Goal: Task Accomplishment & Management: Complete application form

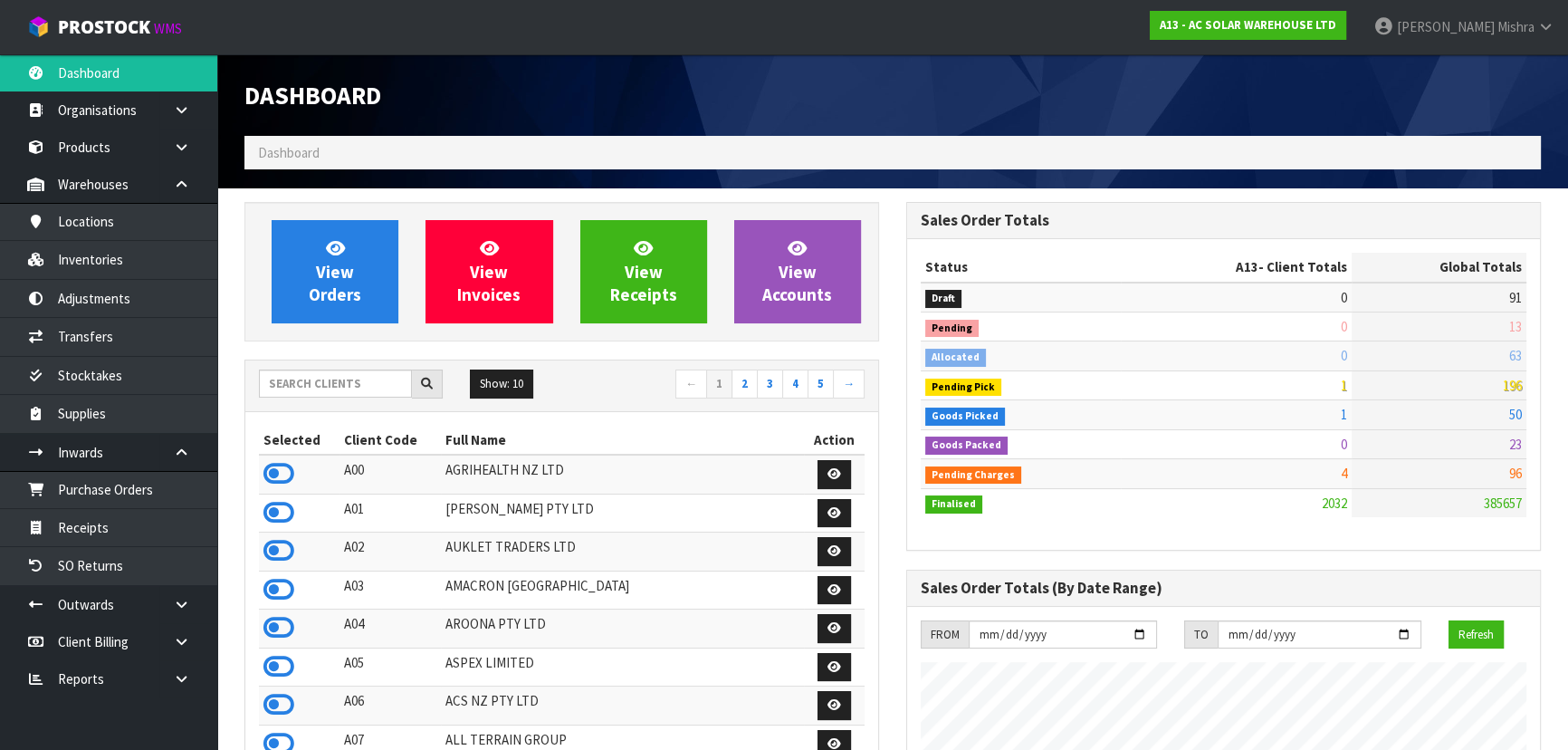
scroll to position [1466, 661]
click at [334, 379] on input "text" at bounding box center [336, 383] width 153 height 28
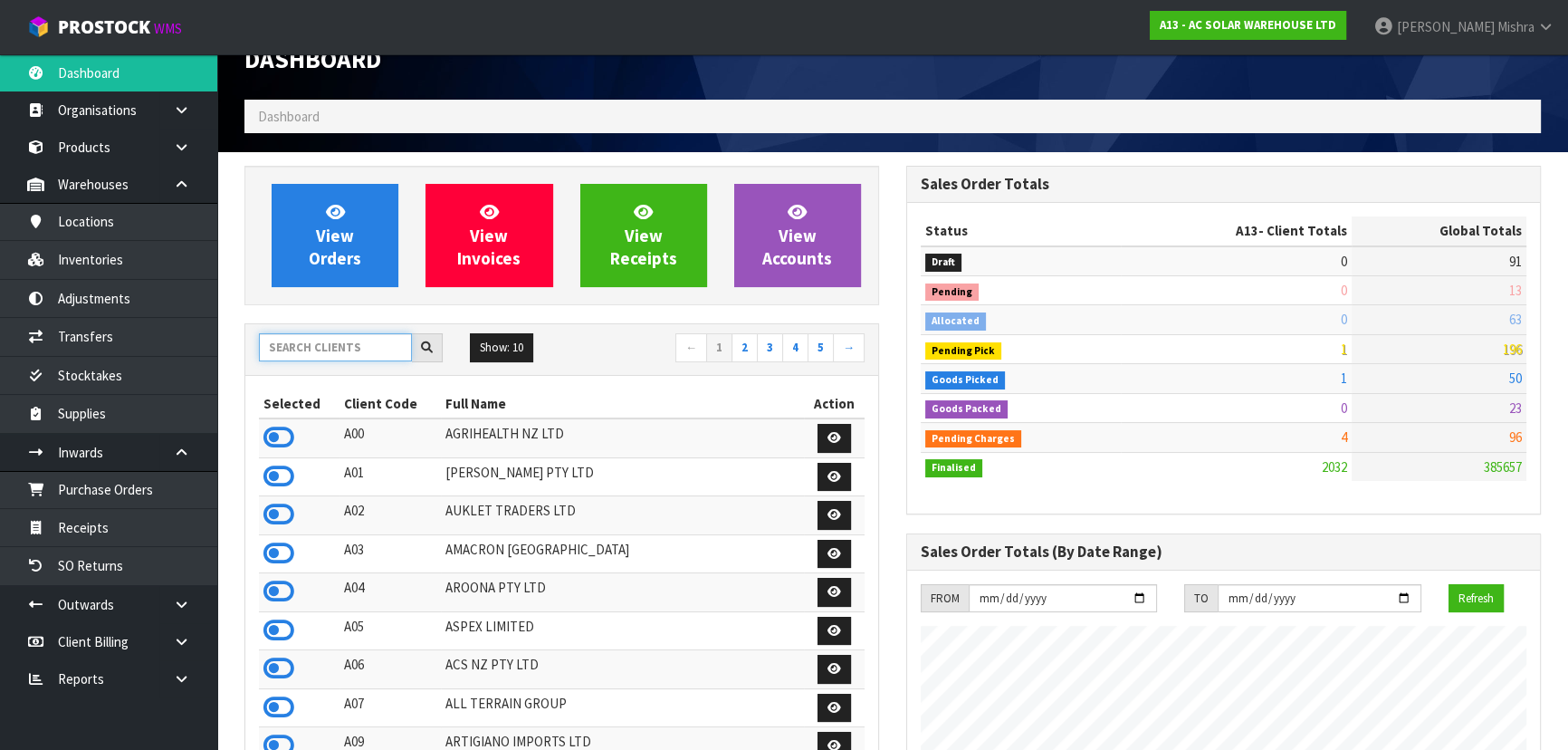
scroll to position [0, 0]
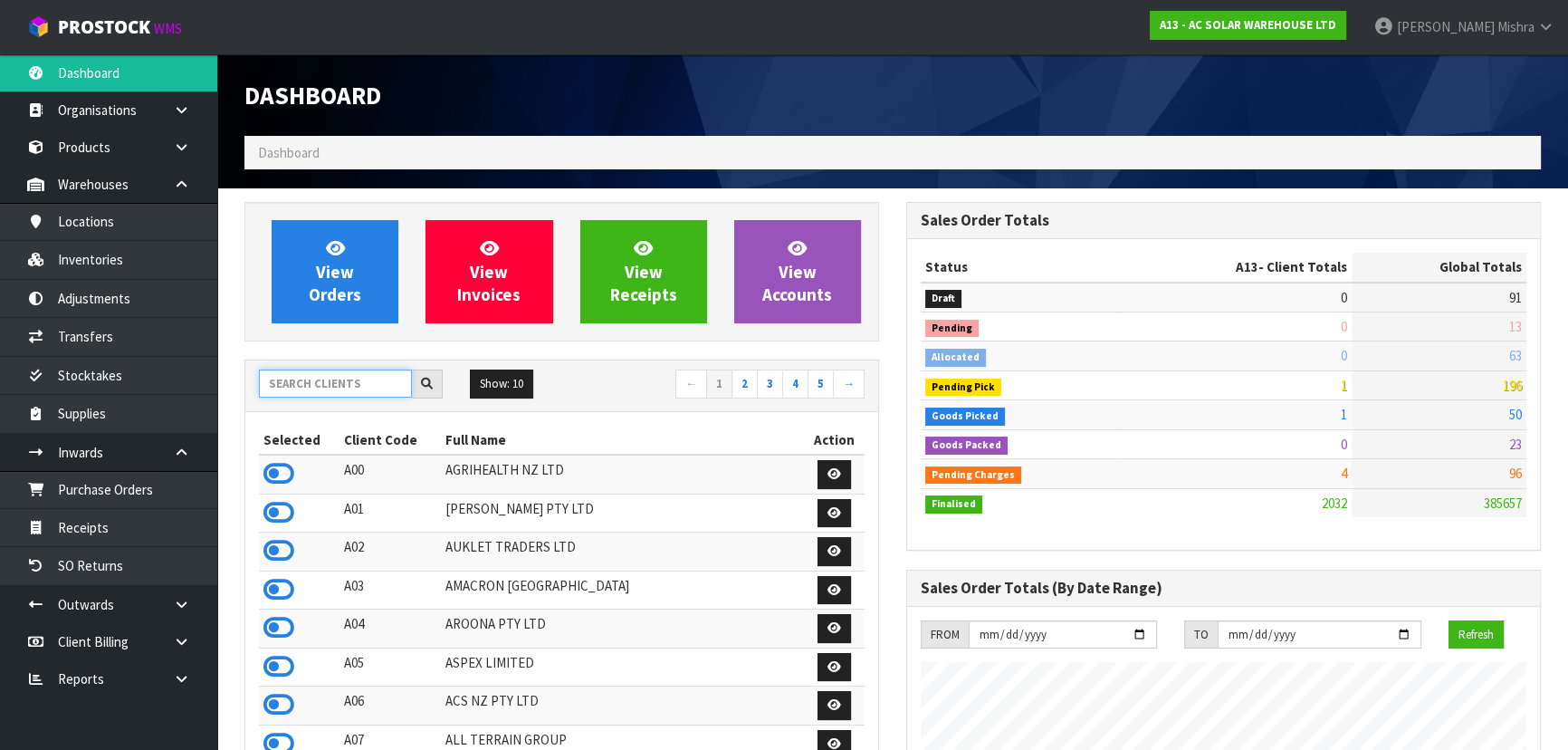
click at [295, 380] on input "text" at bounding box center [336, 383] width 153 height 28
type input "G02"
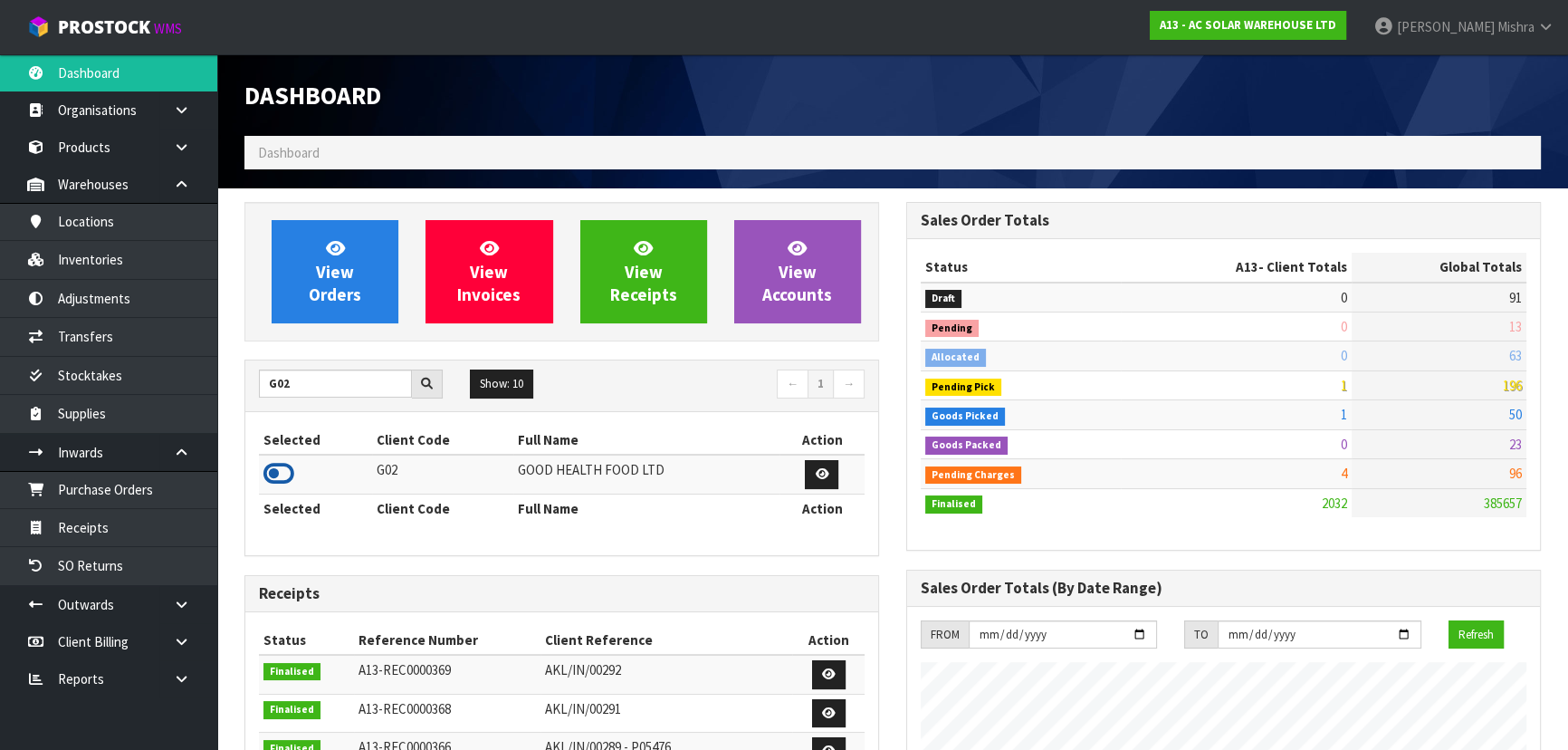
click at [275, 484] on icon at bounding box center [279, 473] width 31 height 27
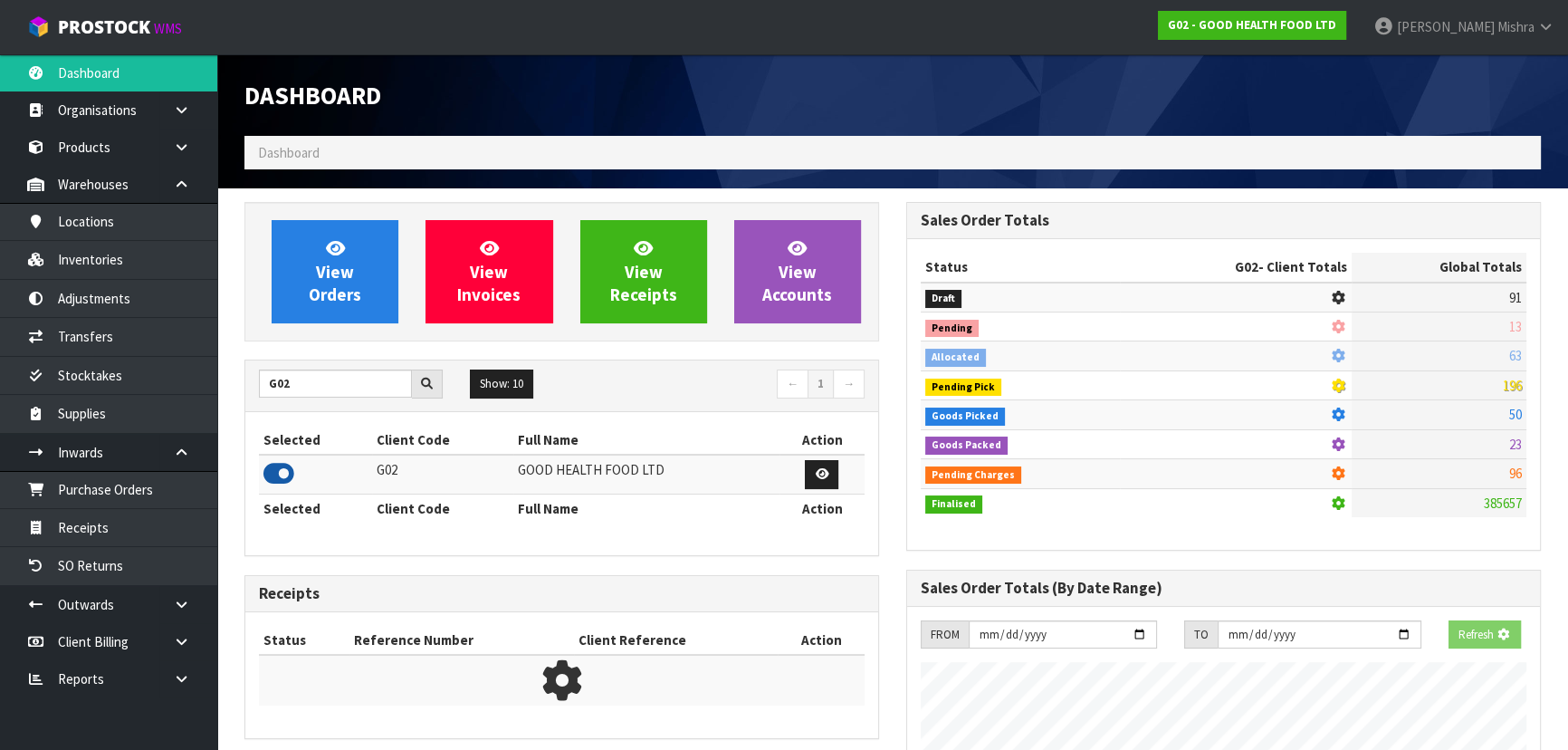
scroll to position [1341, 661]
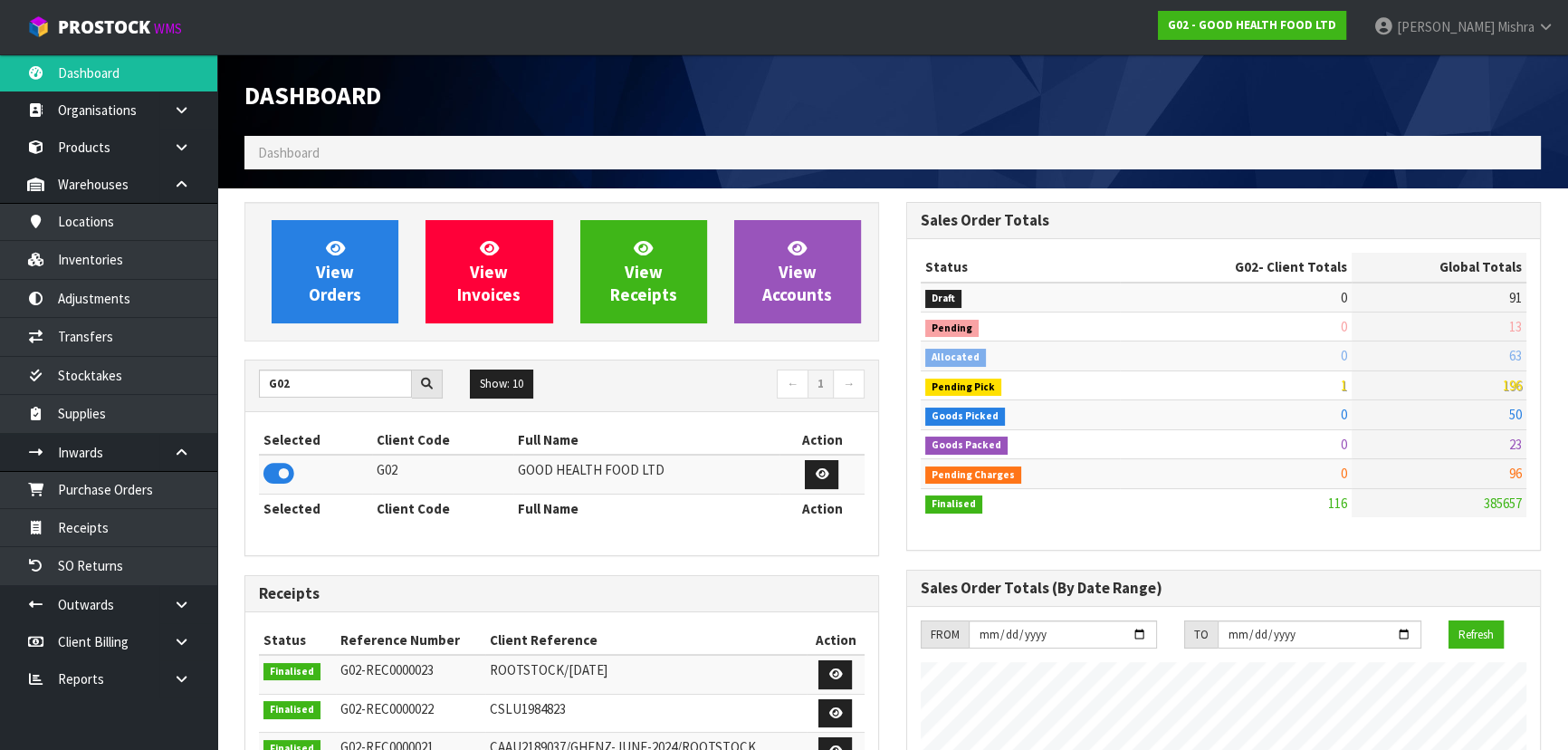
click at [295, 181] on div "Dashboard Dashboard" at bounding box center [892, 122] width 1323 height 134
click at [309, 251] on link "View Orders" at bounding box center [335, 272] width 126 height 104
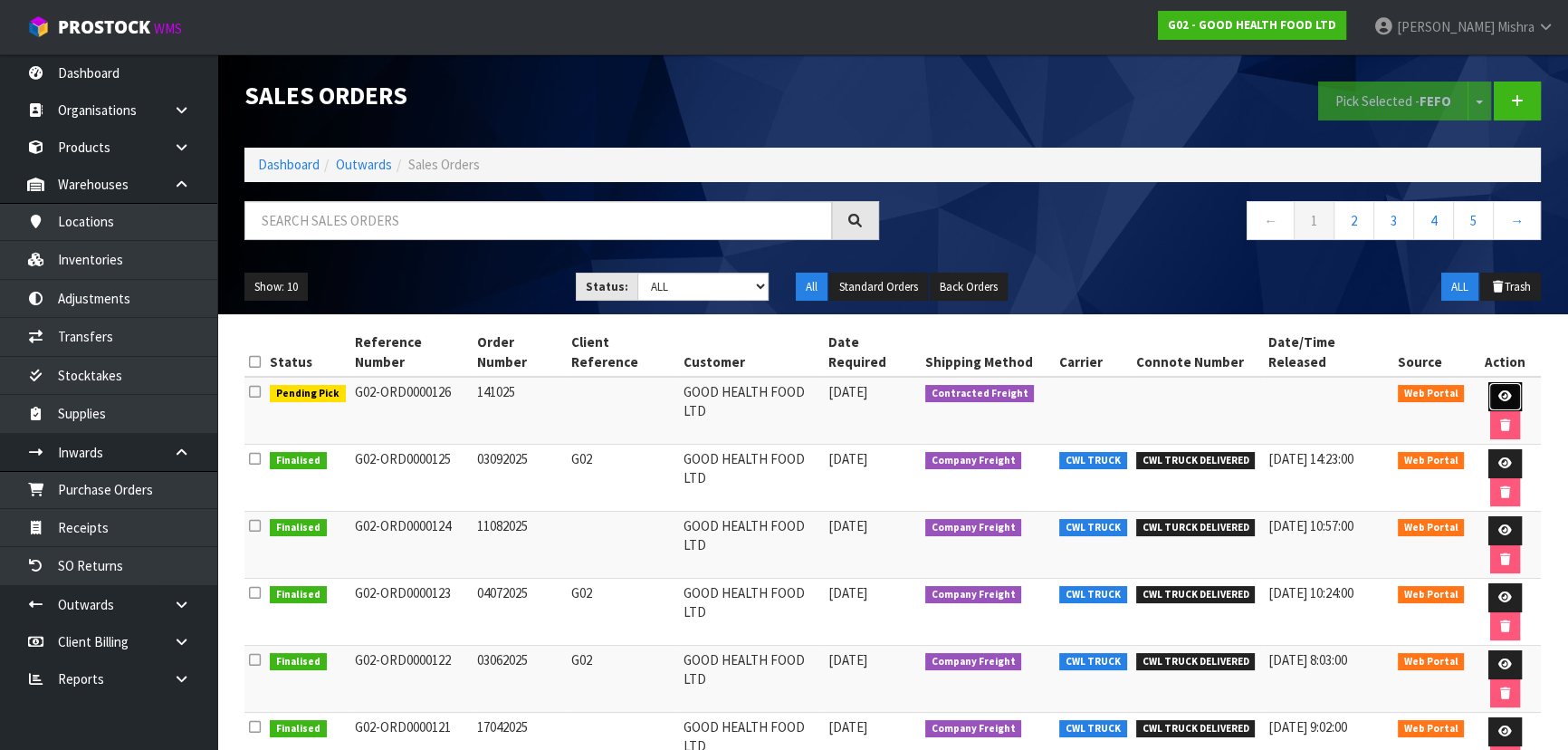
click at [1498, 390] on icon at bounding box center [1505, 396] width 14 height 12
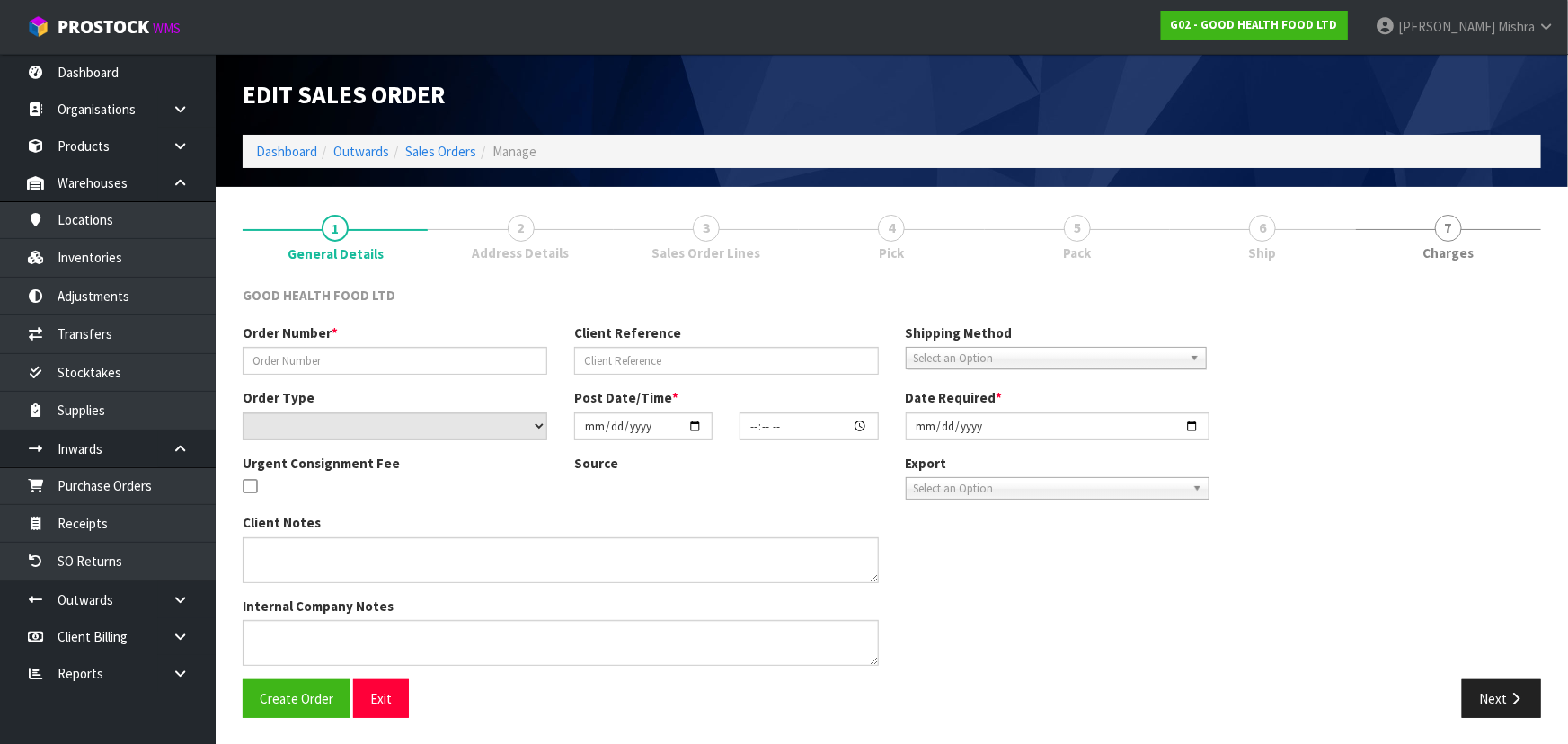
type input "141025"
select select "number:0"
type input "[DATE]"
type input "10:57:00.000"
type input "[DATE]"
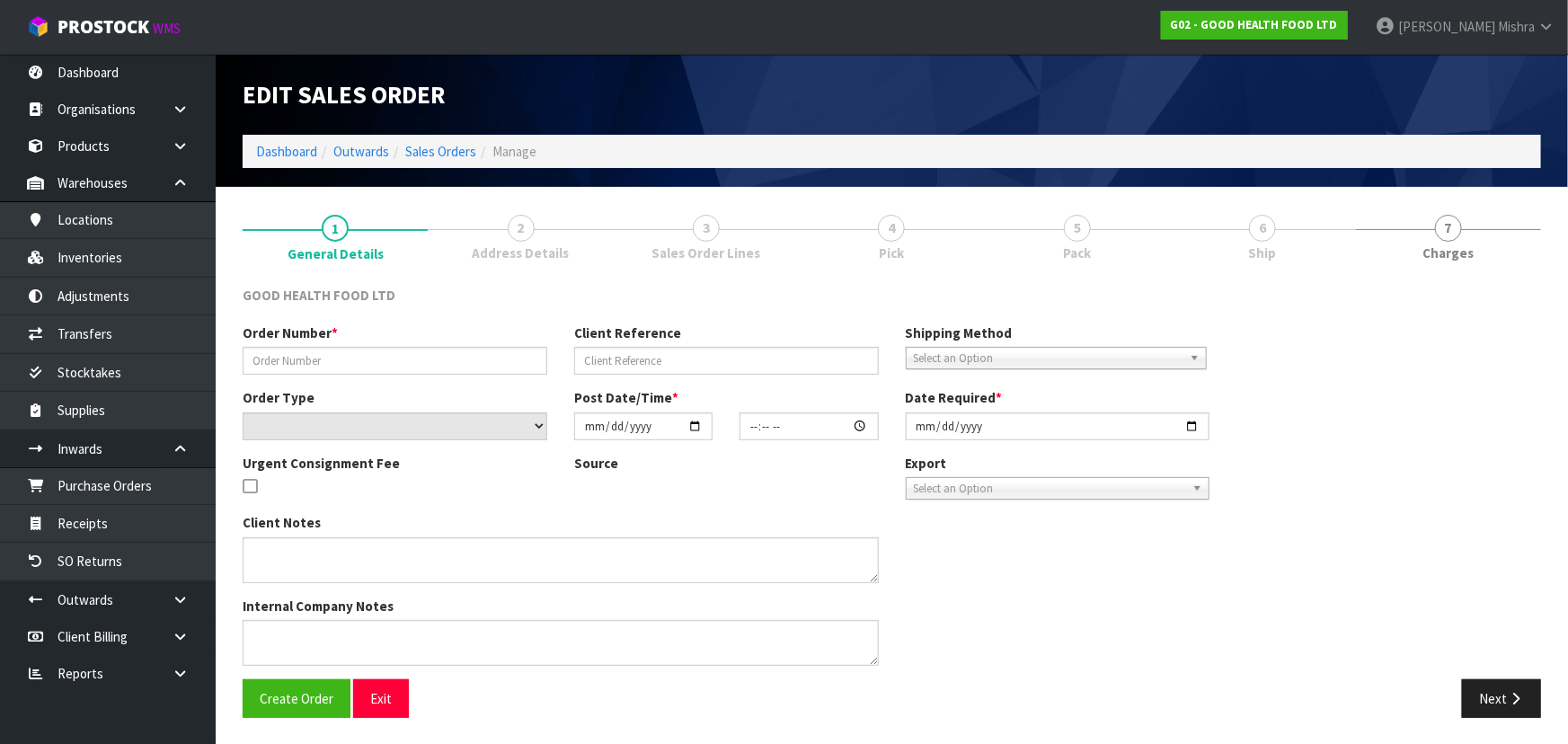
type textarea "DELIVERY INSTRUCTION FOR OUR ORDER: - OLD STOCK TO BE DELIVERED FIRST - DELIVER…"
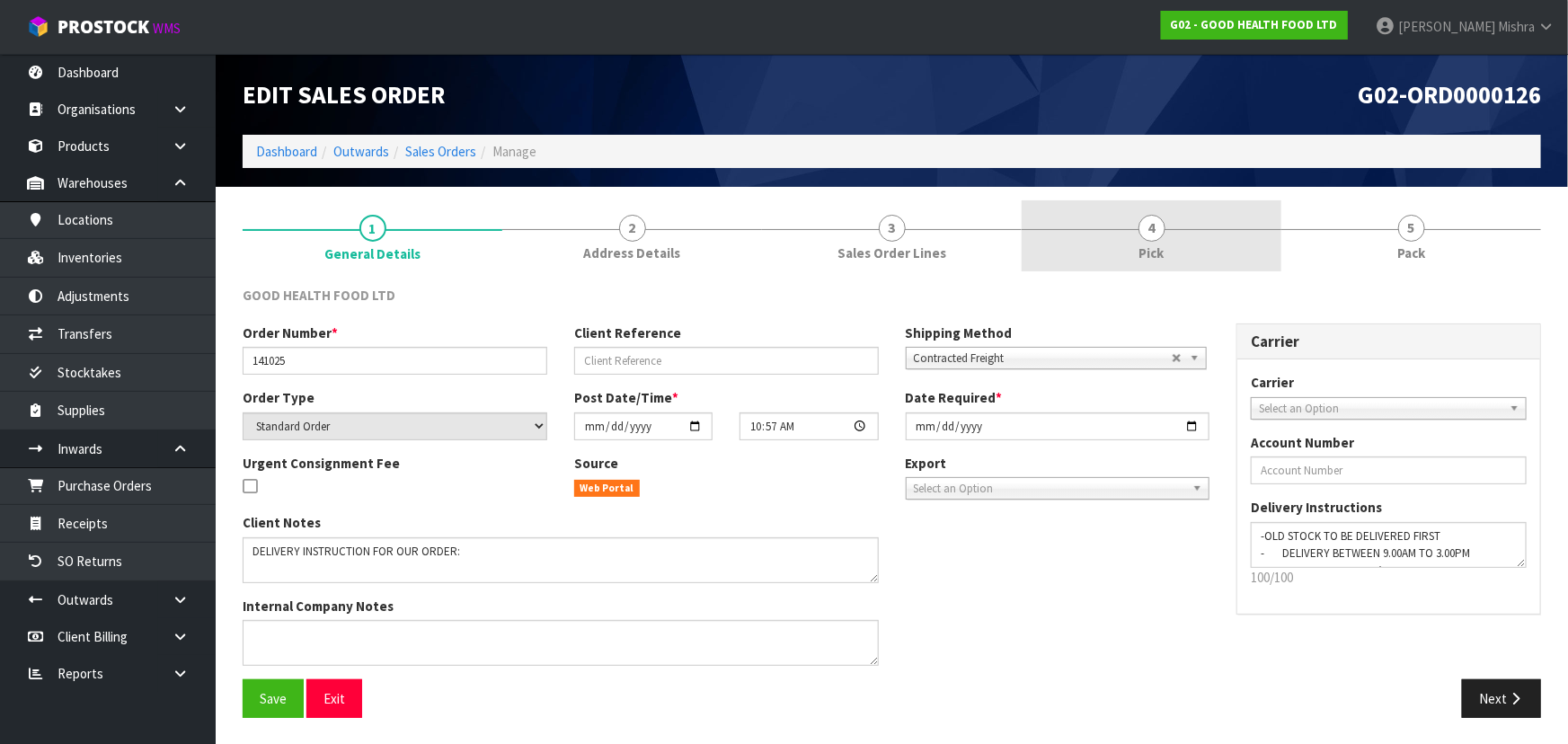
click at [1213, 241] on link "4 Pick" at bounding box center [1151, 236] width 260 height 71
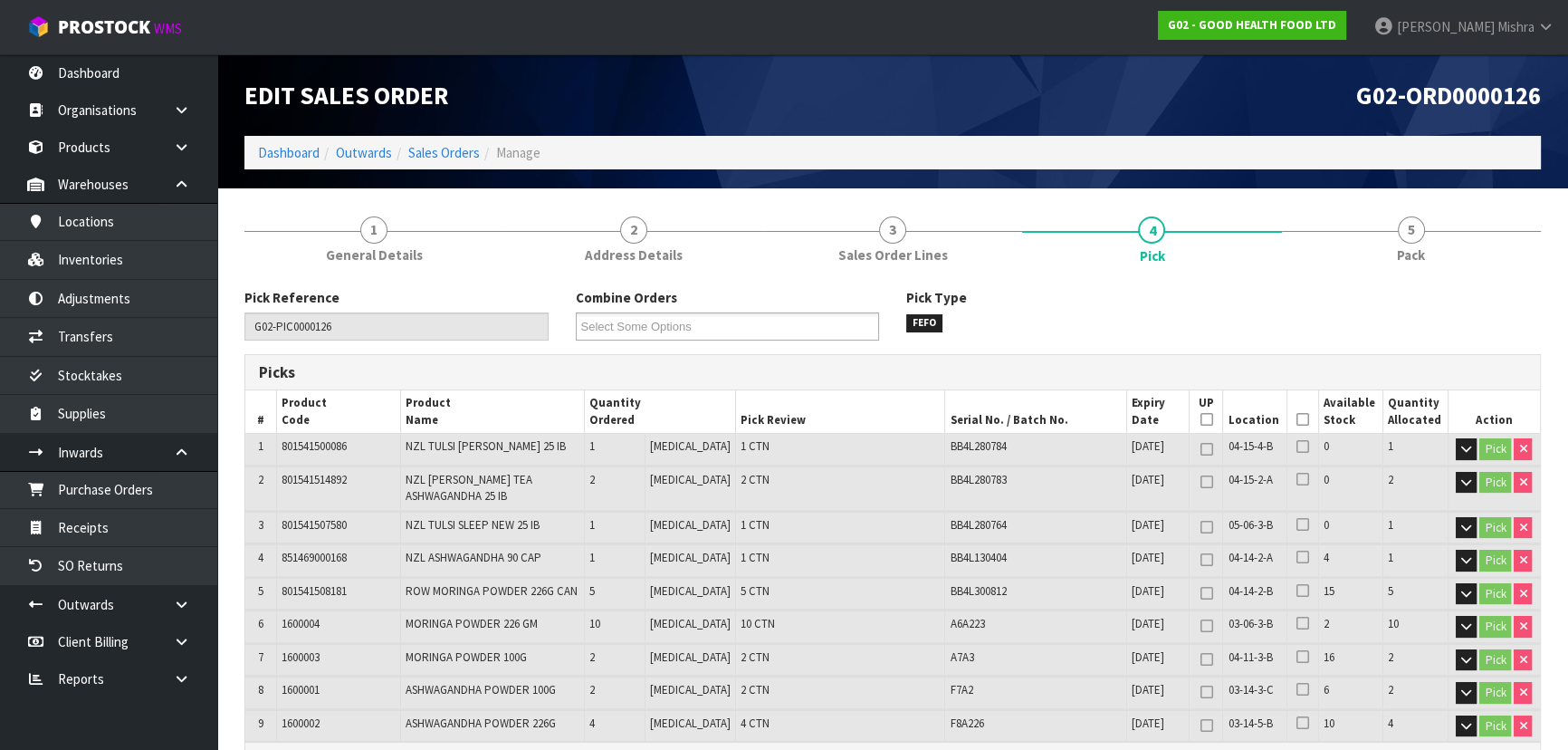
click at [1296, 419] on icon at bounding box center [1302, 419] width 13 height 1
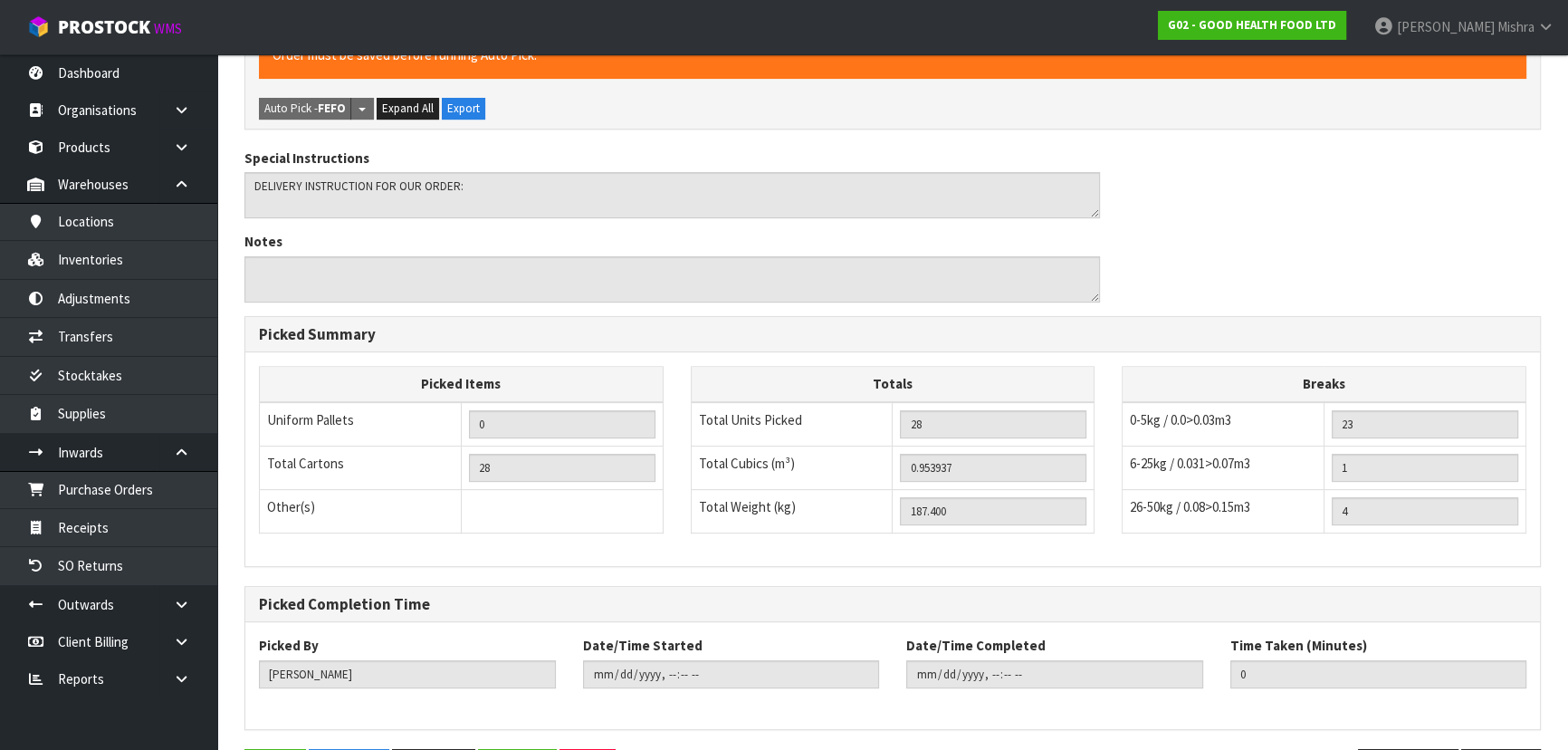
scroll to position [779, 0]
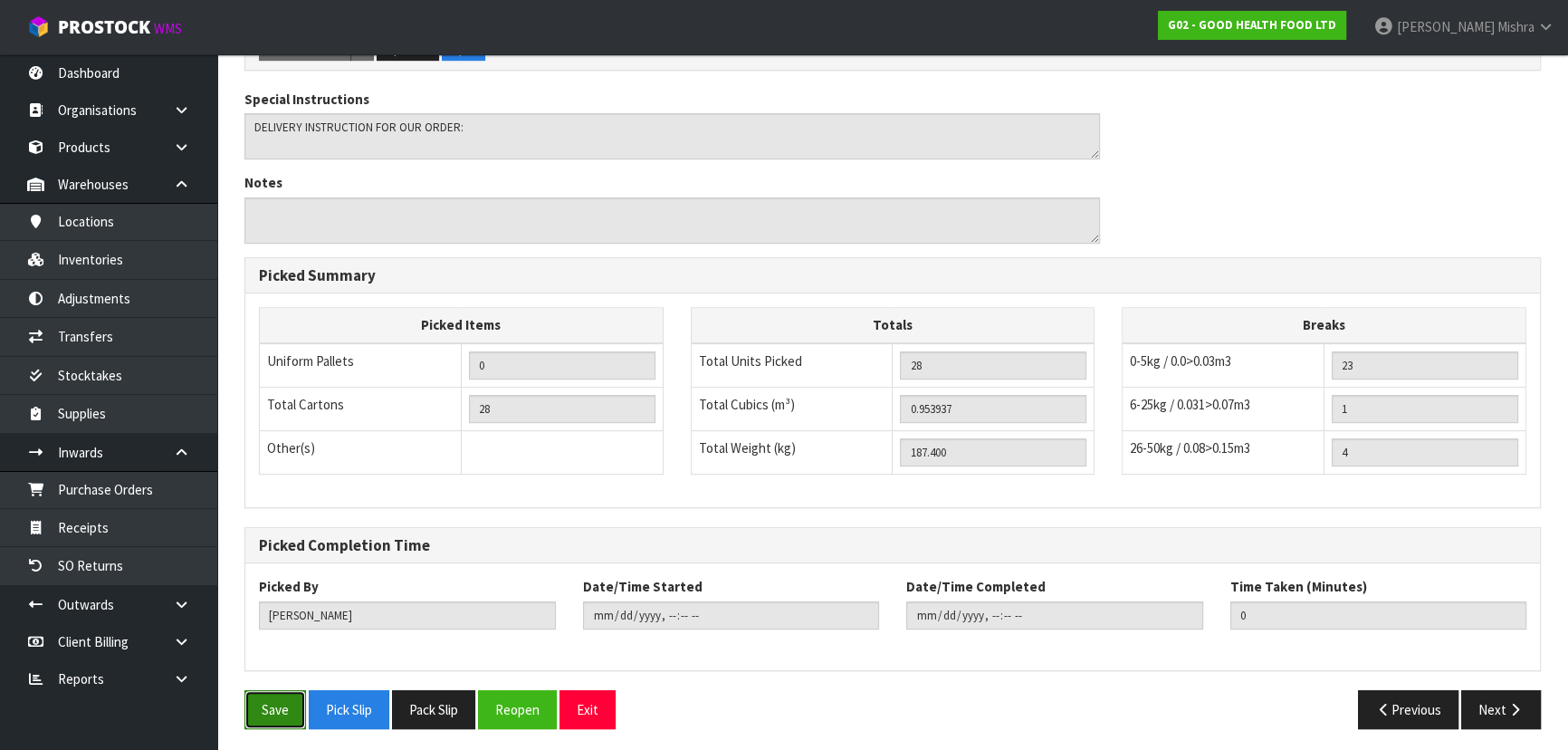
click at [271, 706] on button "Save" at bounding box center [275, 709] width 62 height 39
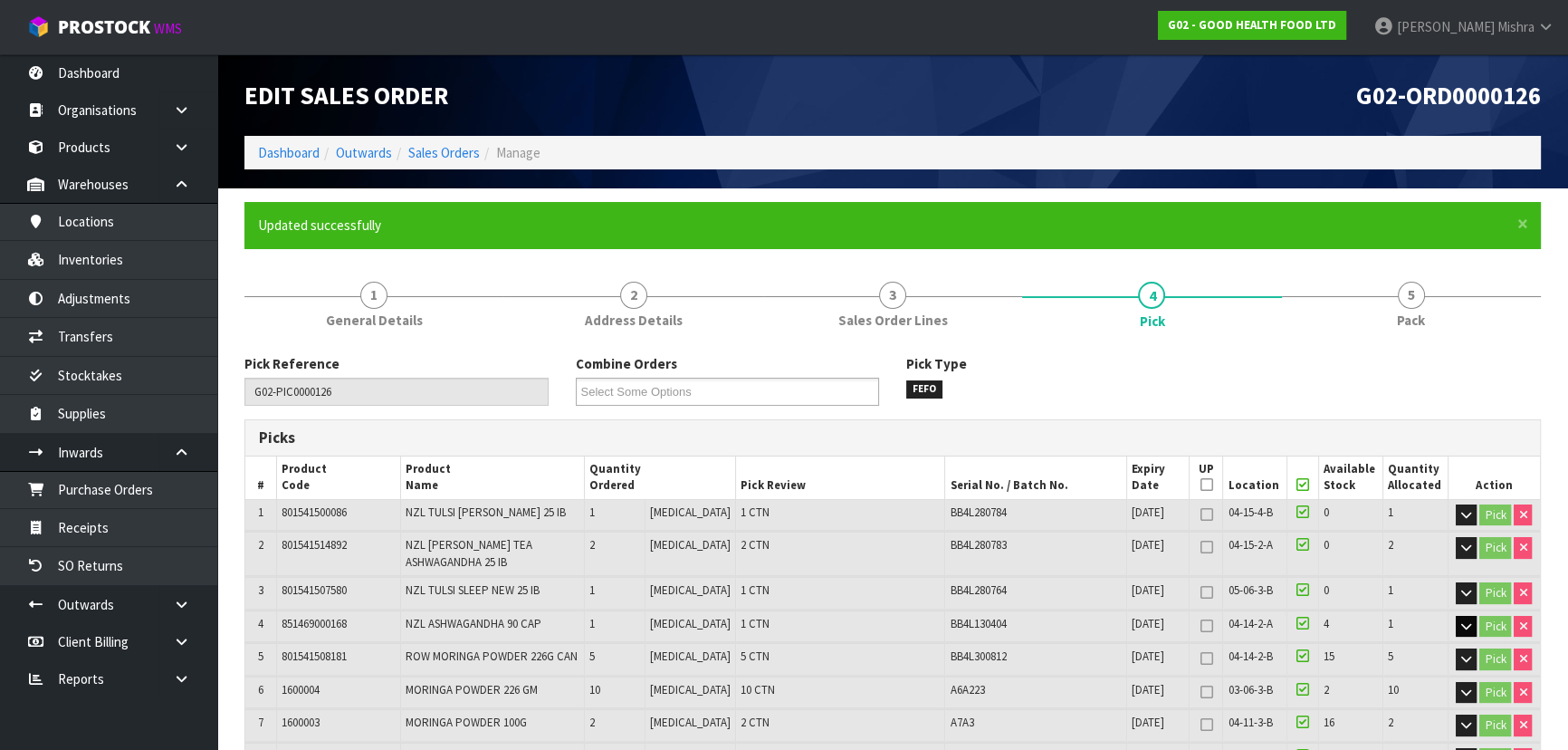
type input "[PERSON_NAME]"
type input "[DATE]T15:47:46"
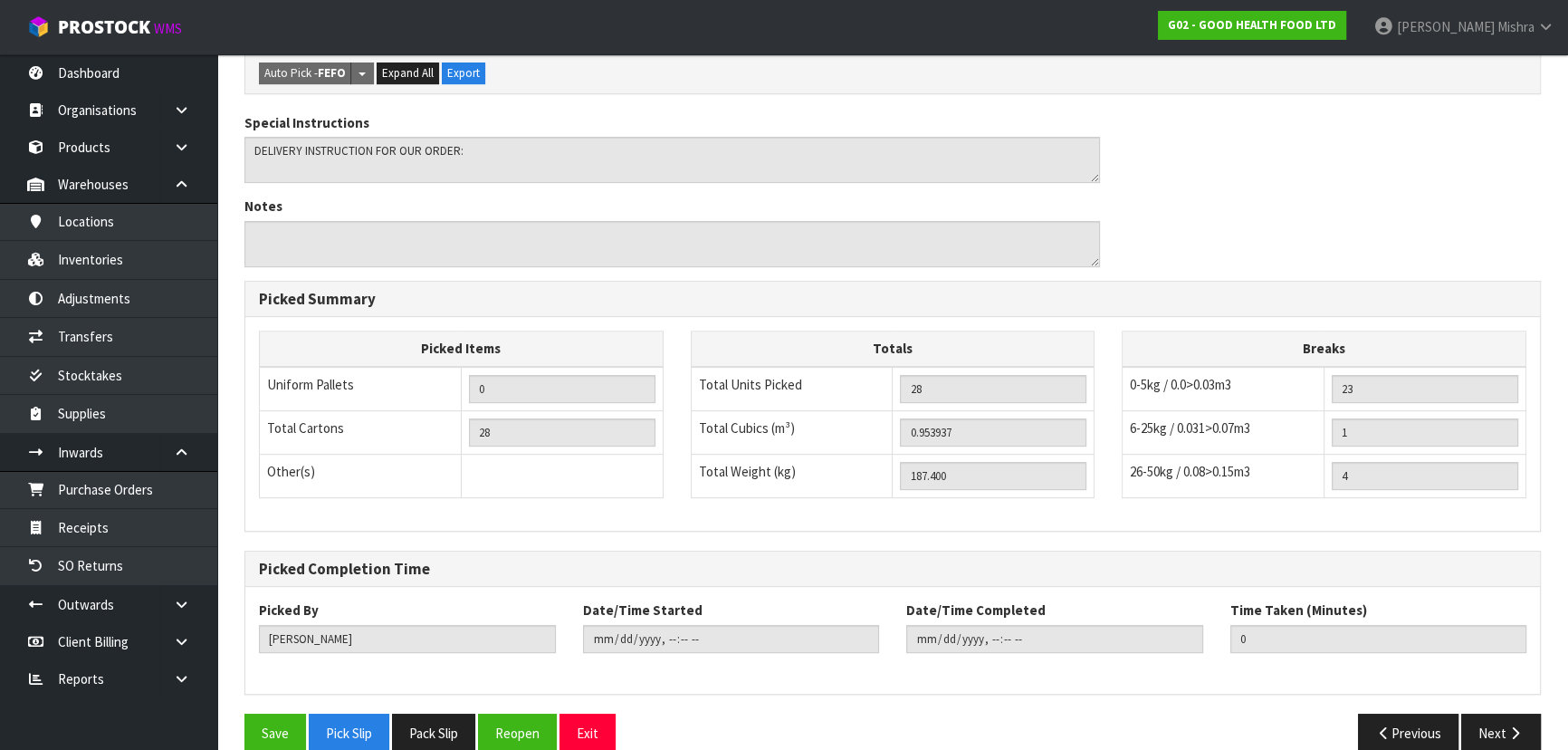
scroll to position [779, 0]
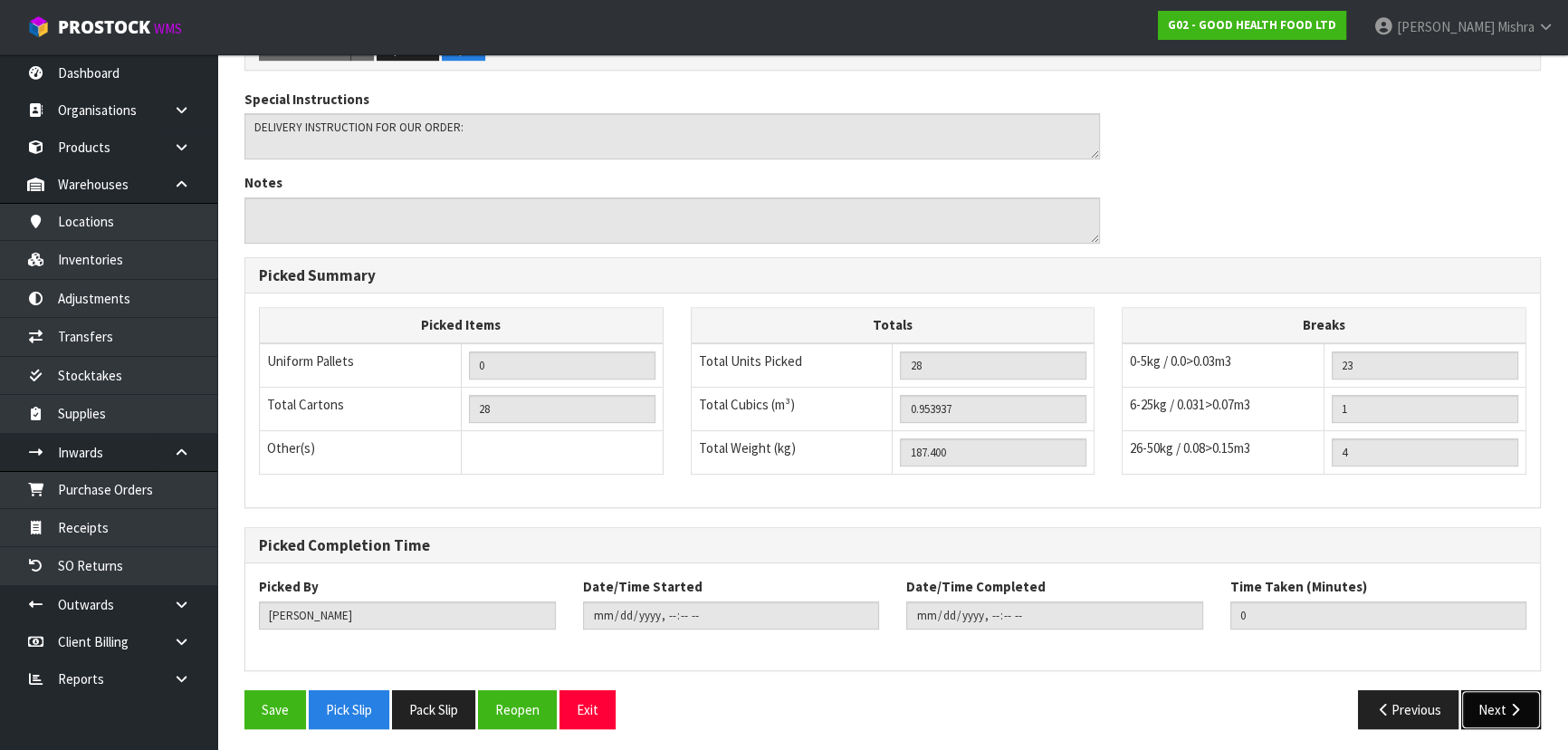
click at [1516, 703] on icon "button" at bounding box center [1514, 710] width 17 height 14
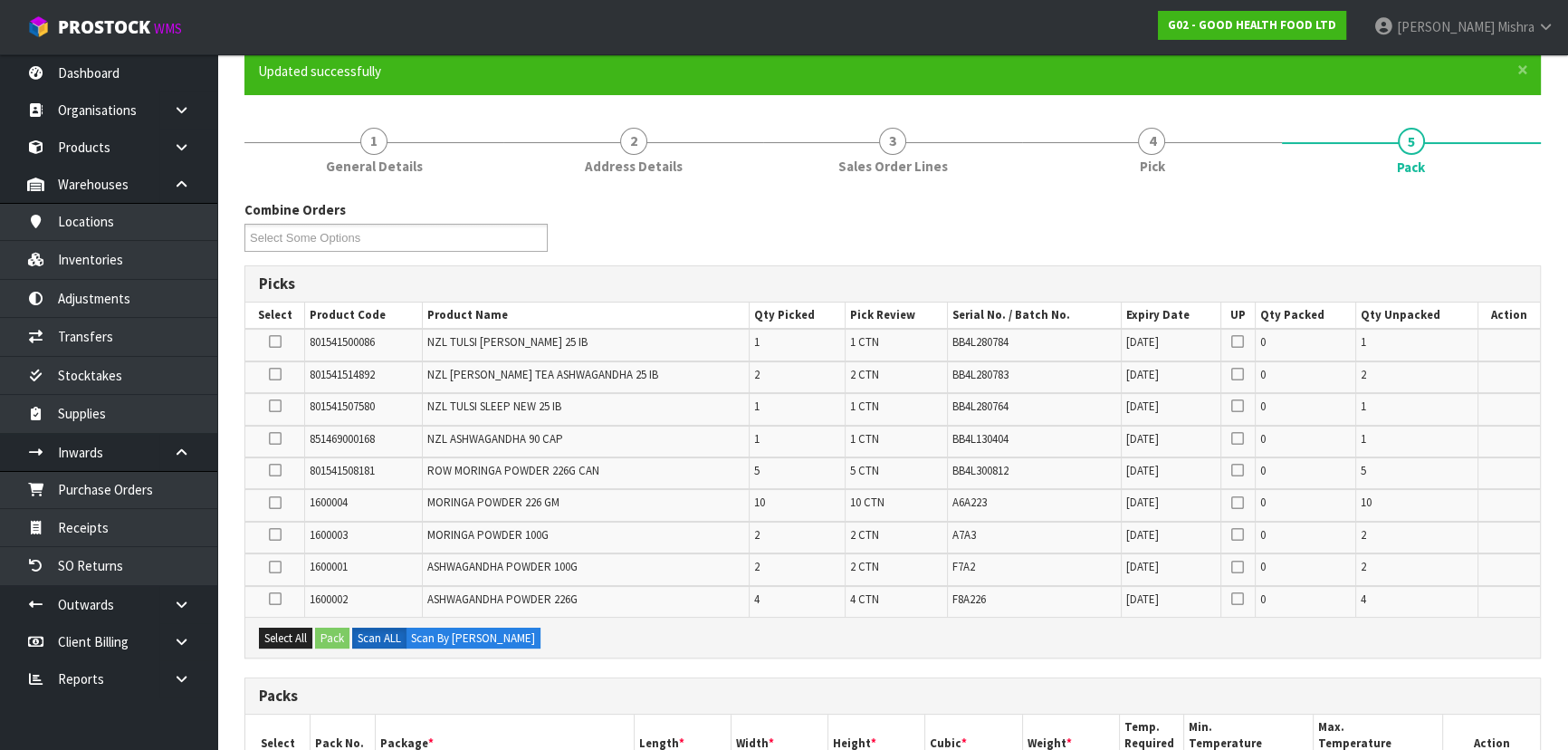
scroll to position [329, 0]
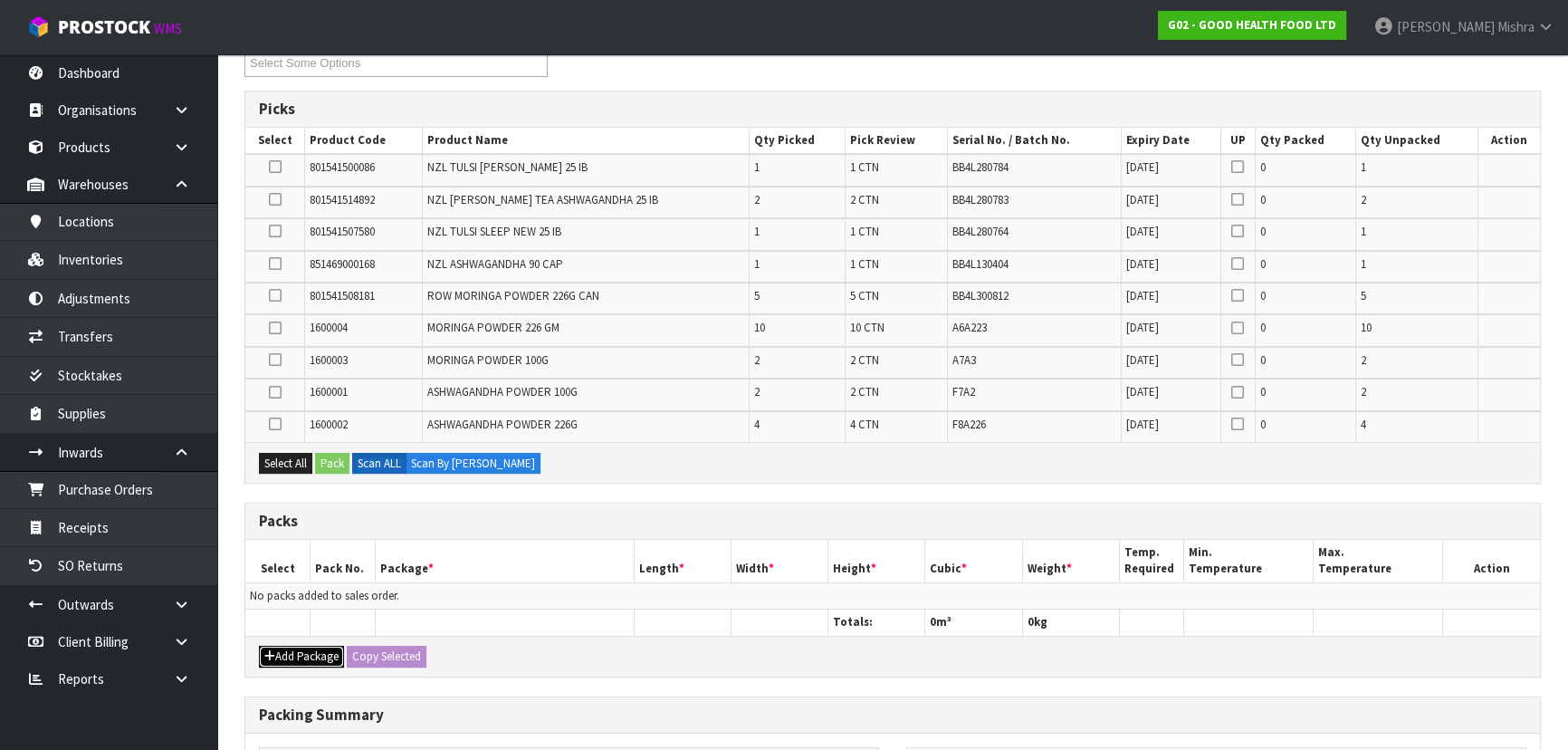
click at [297, 654] on button "Add Package" at bounding box center [301, 656] width 85 height 22
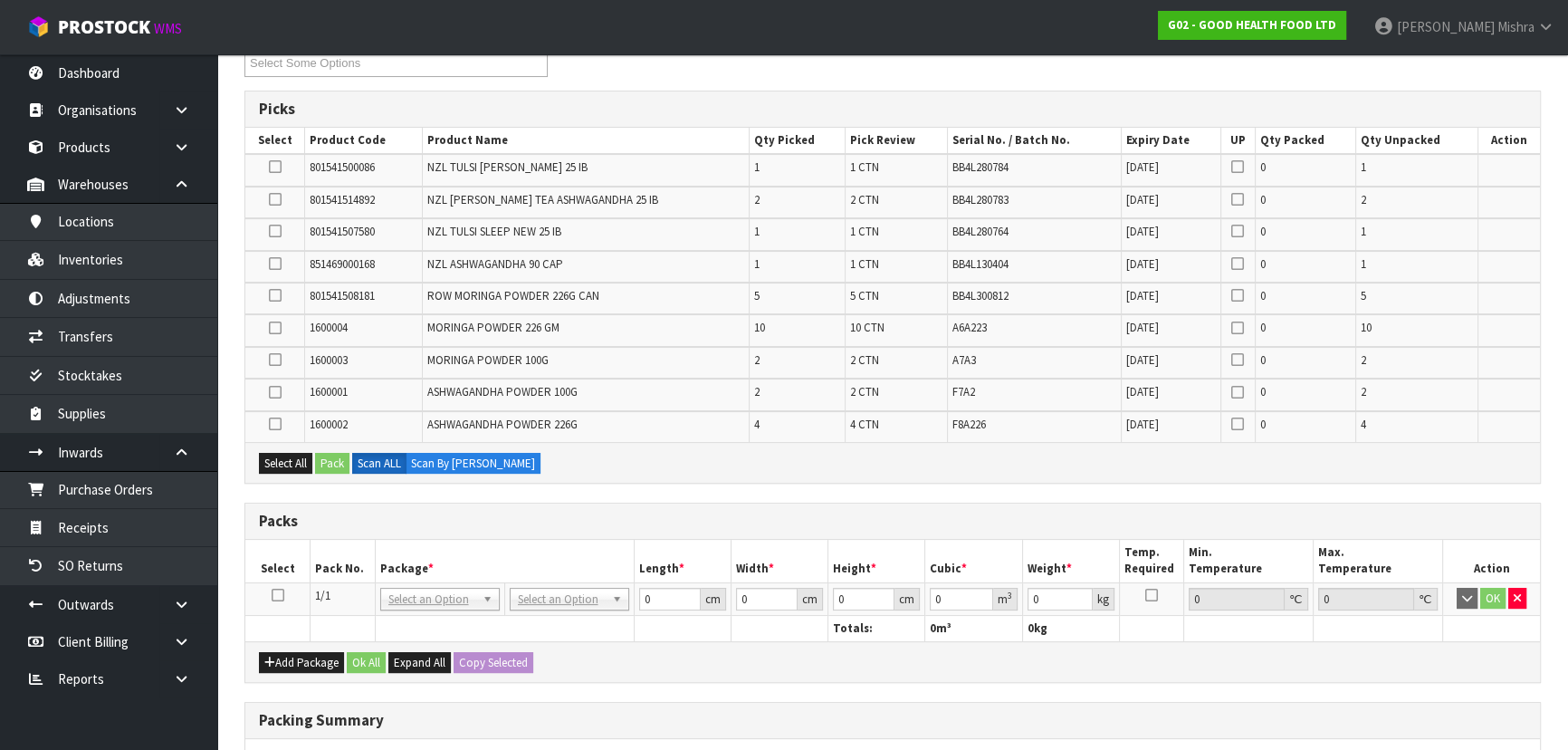
click at [276, 596] on icon at bounding box center [278, 595] width 13 height 1
click at [291, 459] on button "Select All" at bounding box center [286, 464] width 54 height 22
click at [322, 456] on button "Pack" at bounding box center [332, 464] width 35 height 22
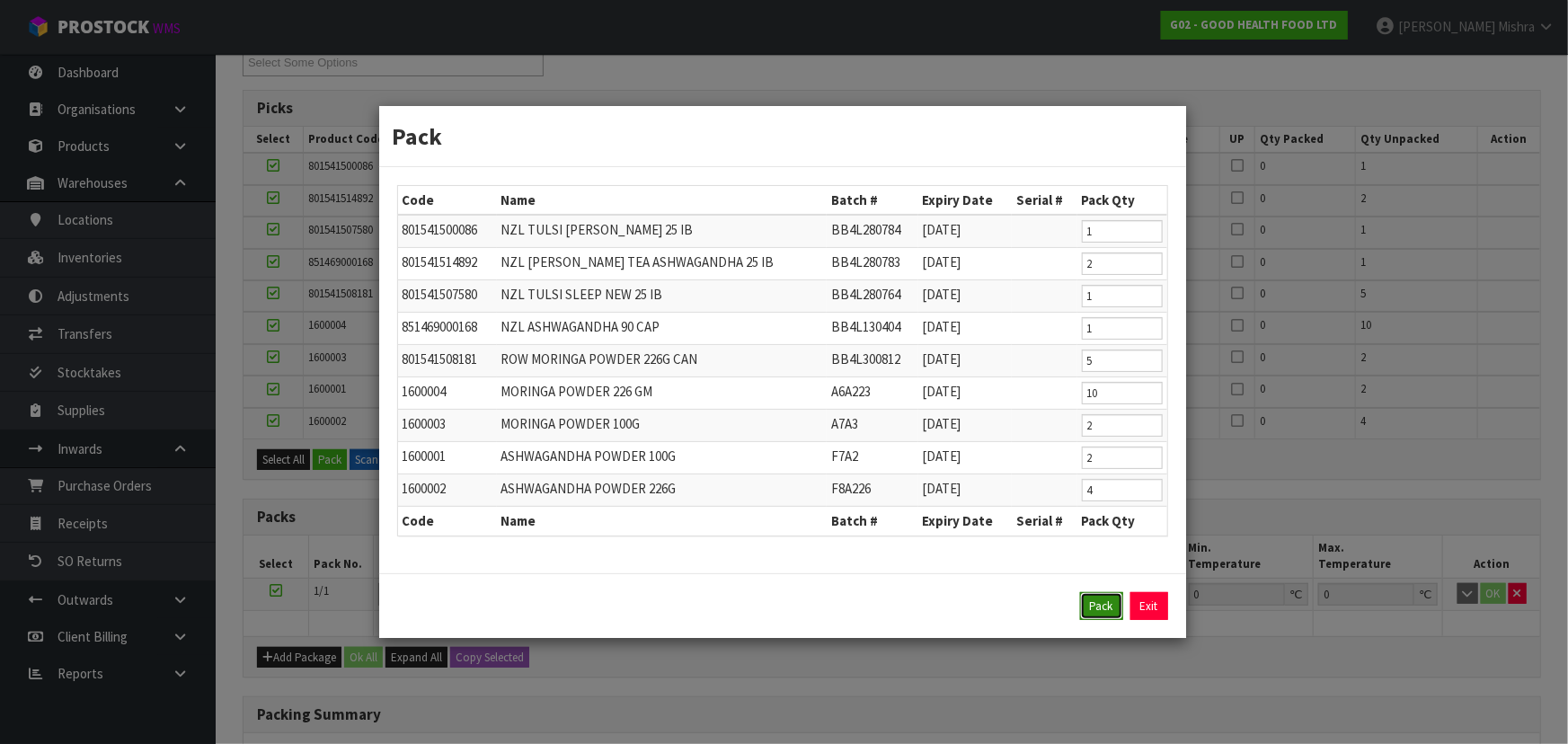
click at [1107, 611] on button "Pack" at bounding box center [1102, 606] width 43 height 29
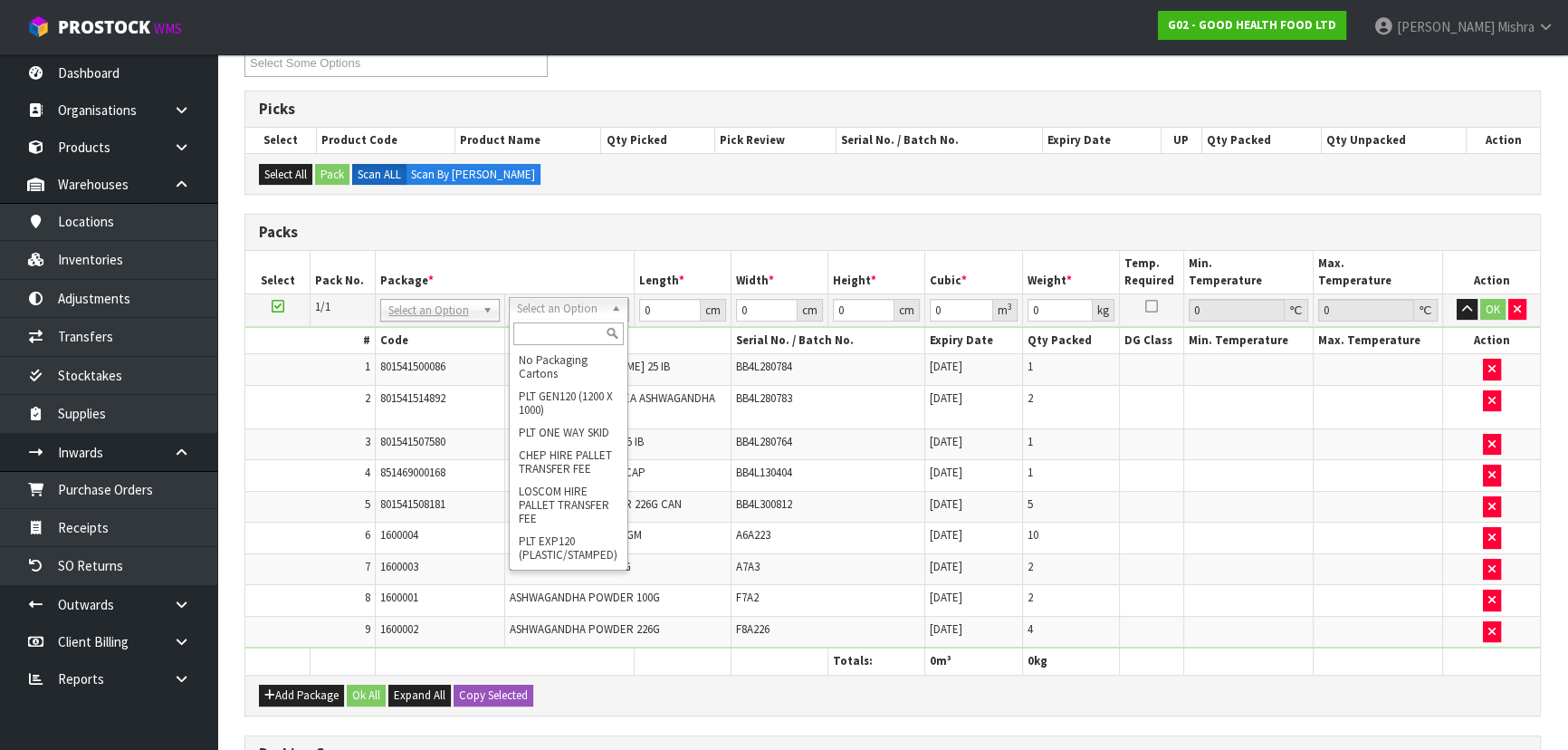
click at [539, 337] on input "text" at bounding box center [568, 334] width 111 height 23
type input "RET"
type input "187.4"
drag, startPoint x: 654, startPoint y: 305, endPoint x: 595, endPoint y: 316, distance: 60.0
click at [595, 316] on tr "1/1 NONE 007-001 007-002 007-004 007-009 007-013 007-014 007-015 007-017 007-01…" at bounding box center [892, 310] width 1294 height 33
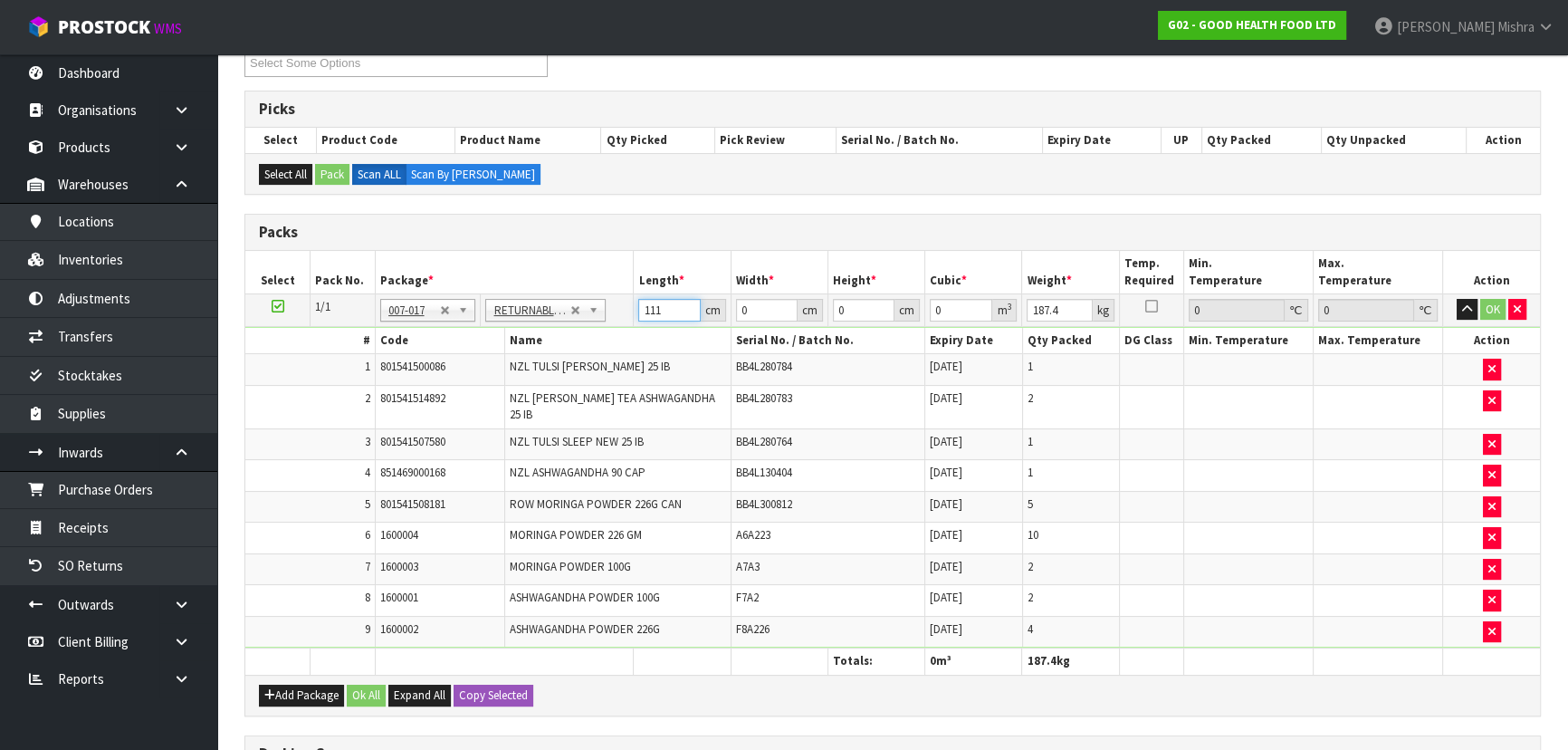
type input "111"
type input "1"
type input "0.012321"
type input "12"
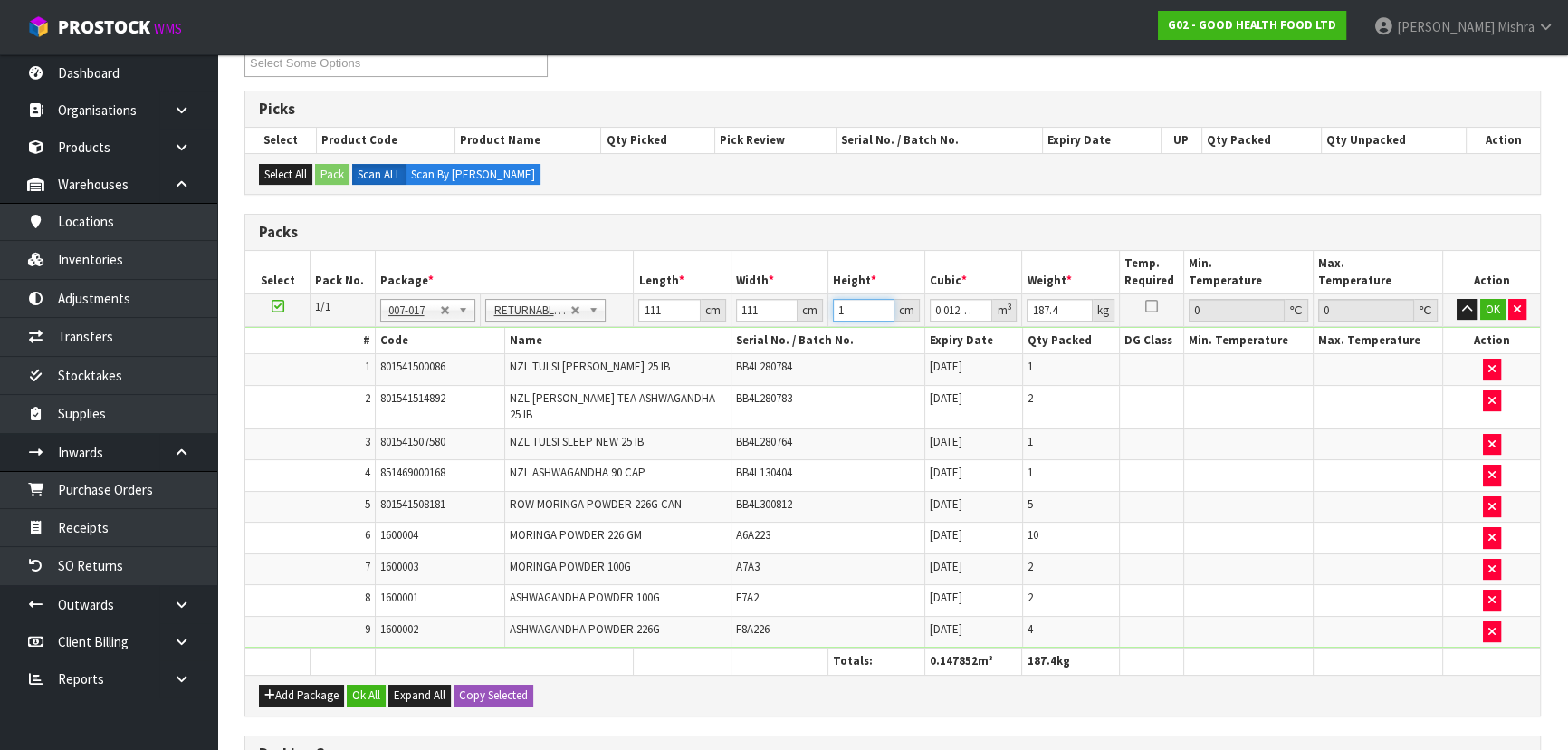
type input "0.147852"
type input "123"
type input "1.515483"
type input "123"
type input "193"
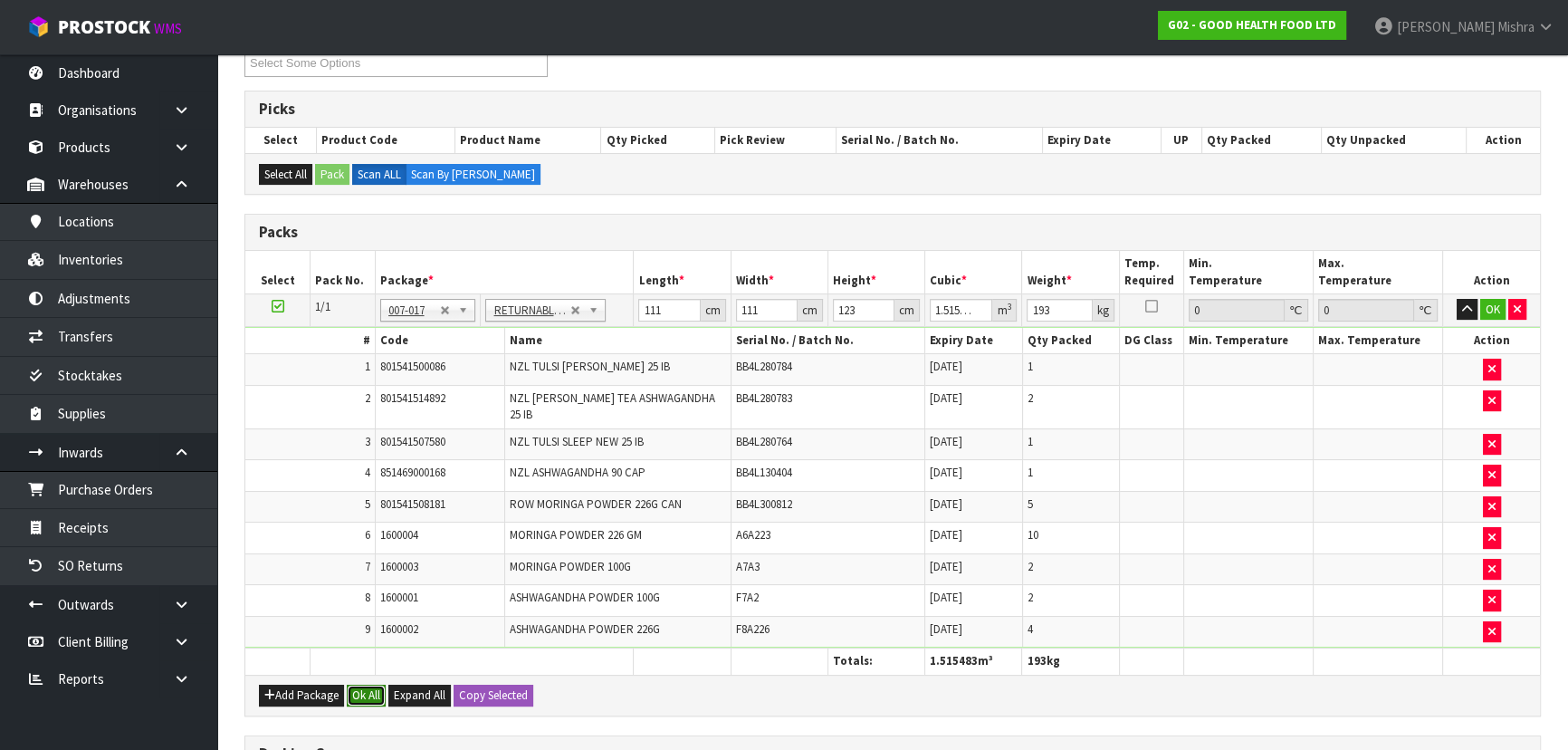
click at [371, 684] on button "Ok All" at bounding box center [365, 695] width 39 height 22
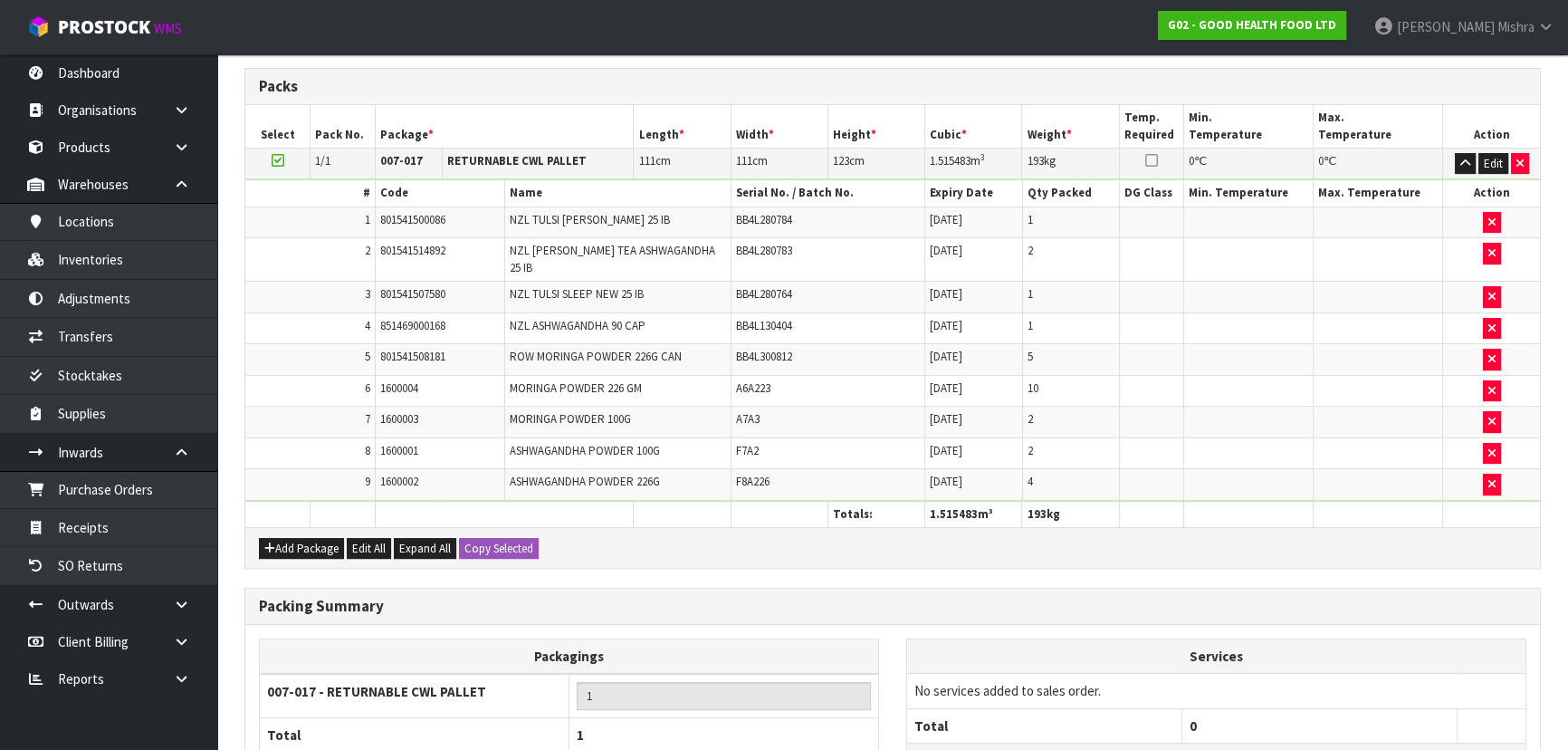
scroll to position [619, 0]
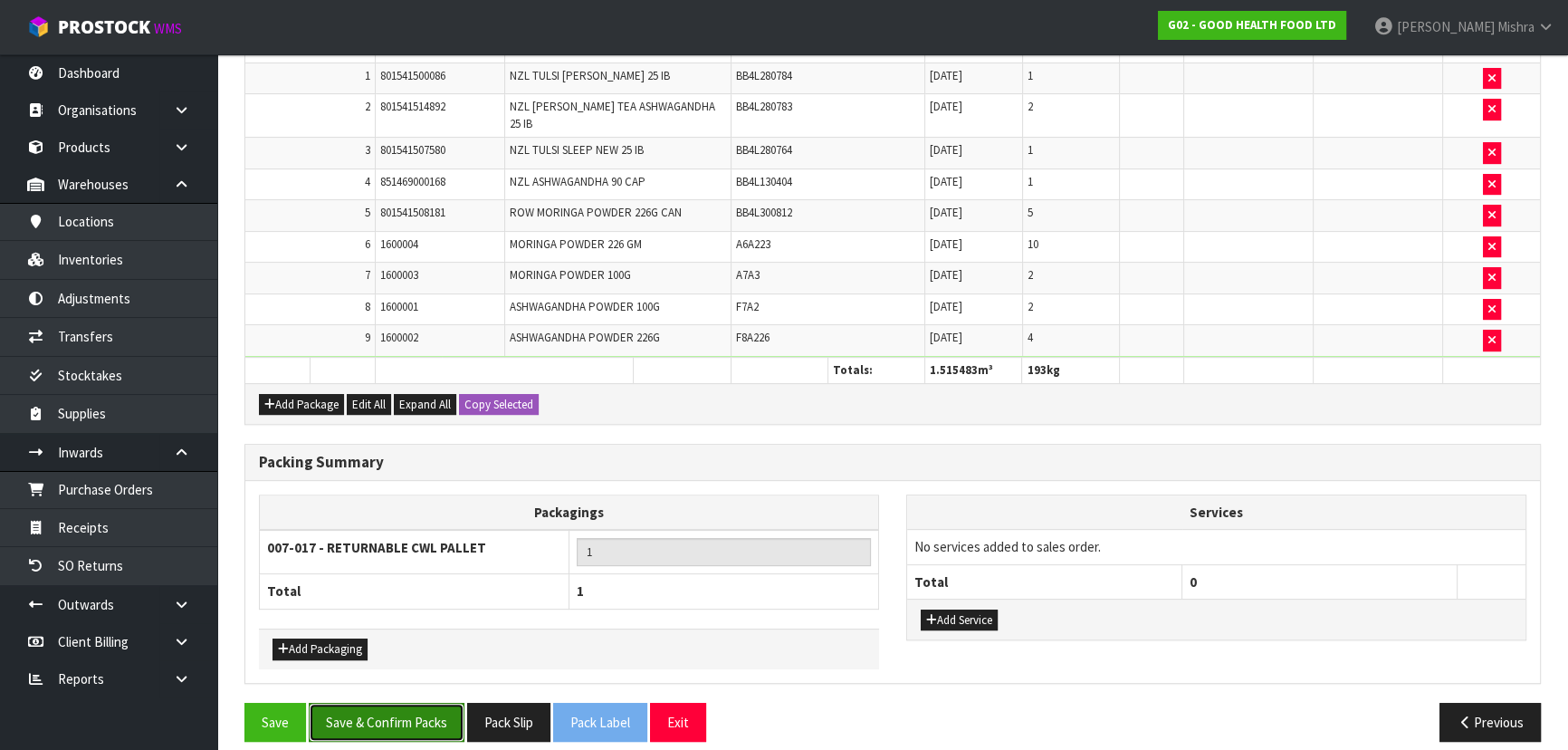
click at [372, 705] on button "Save & Confirm Packs" at bounding box center [386, 722] width 155 height 39
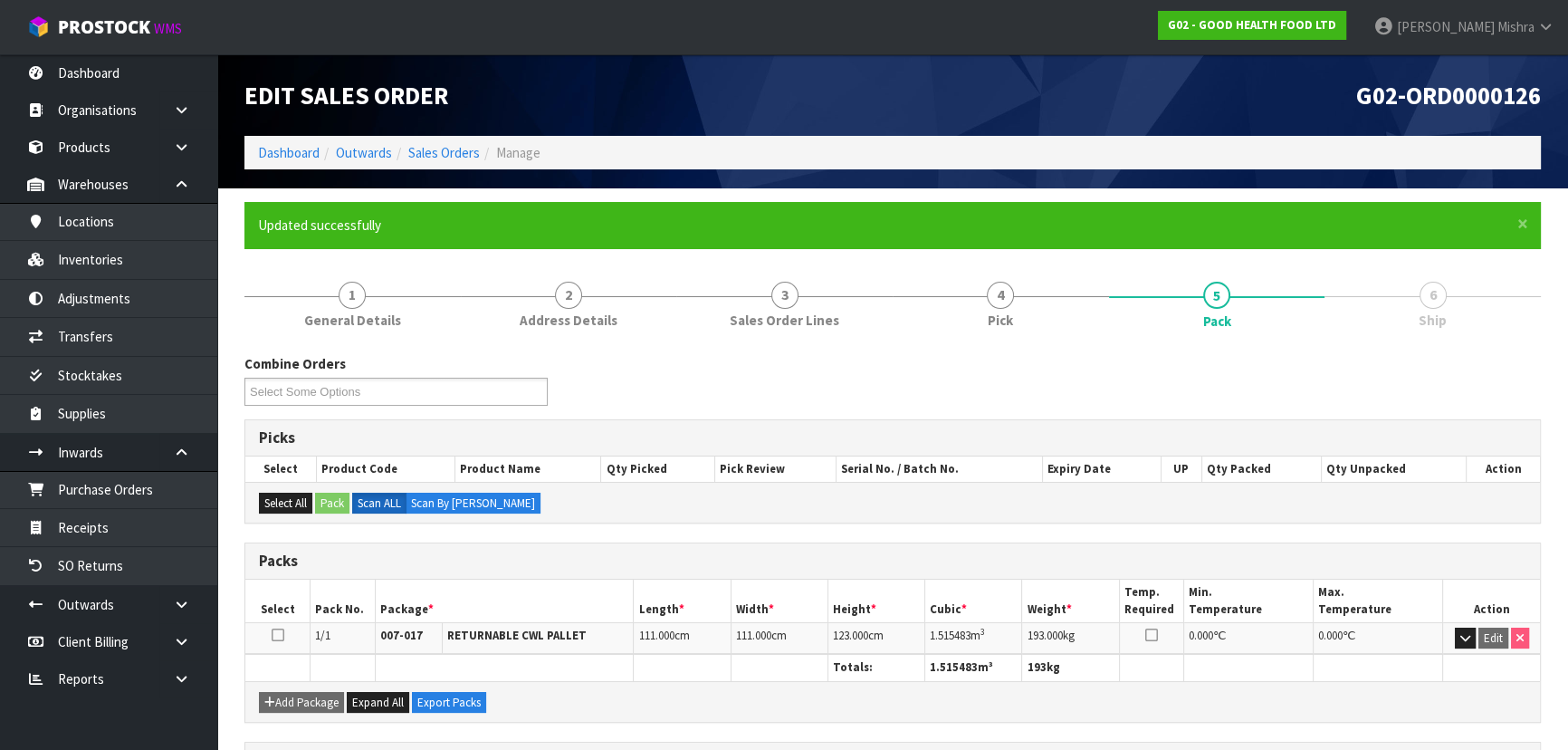
scroll to position [272, 0]
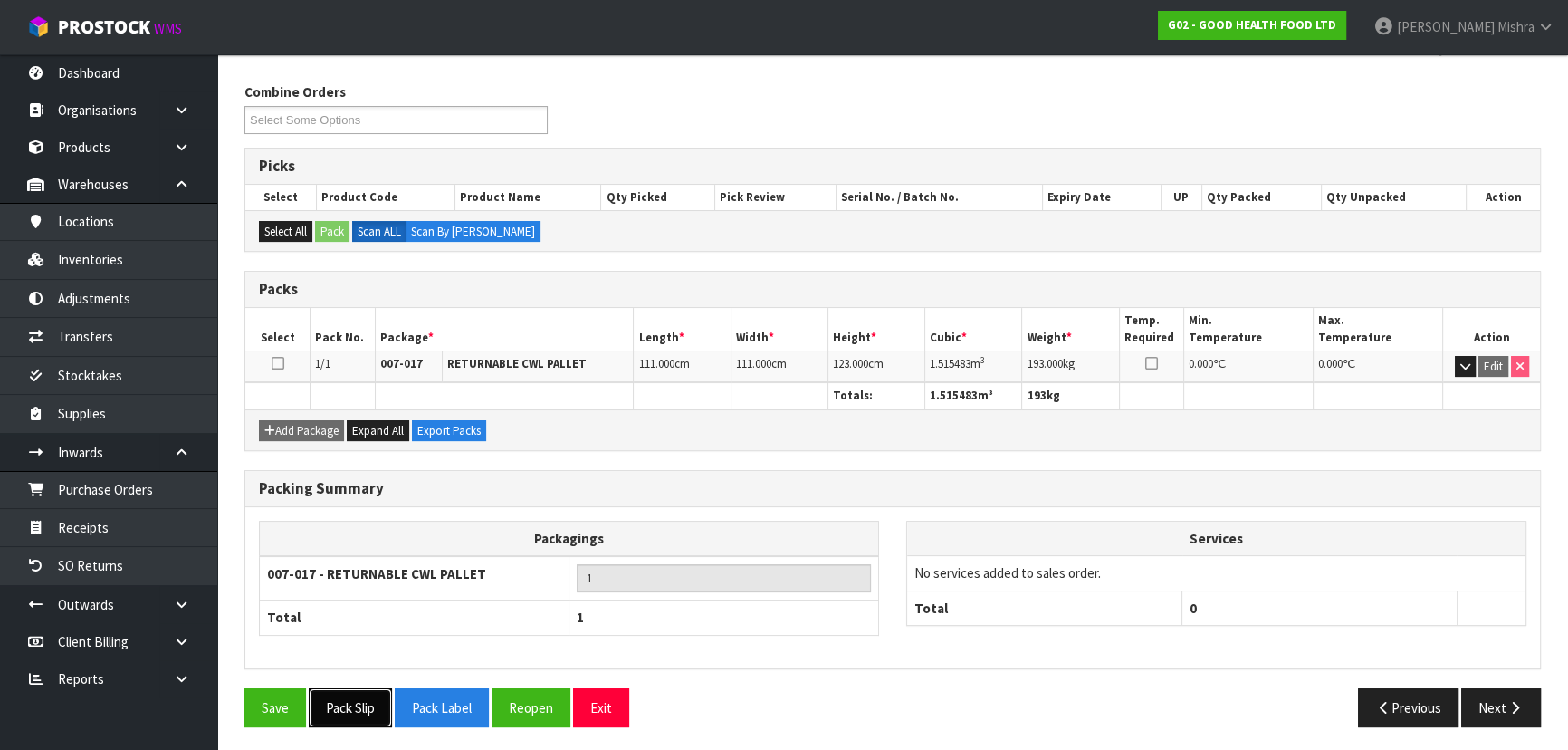
click at [360, 694] on button "Pack Slip" at bounding box center [350, 707] width 84 height 39
click at [1493, 706] on button "Next" at bounding box center [1501, 707] width 80 height 39
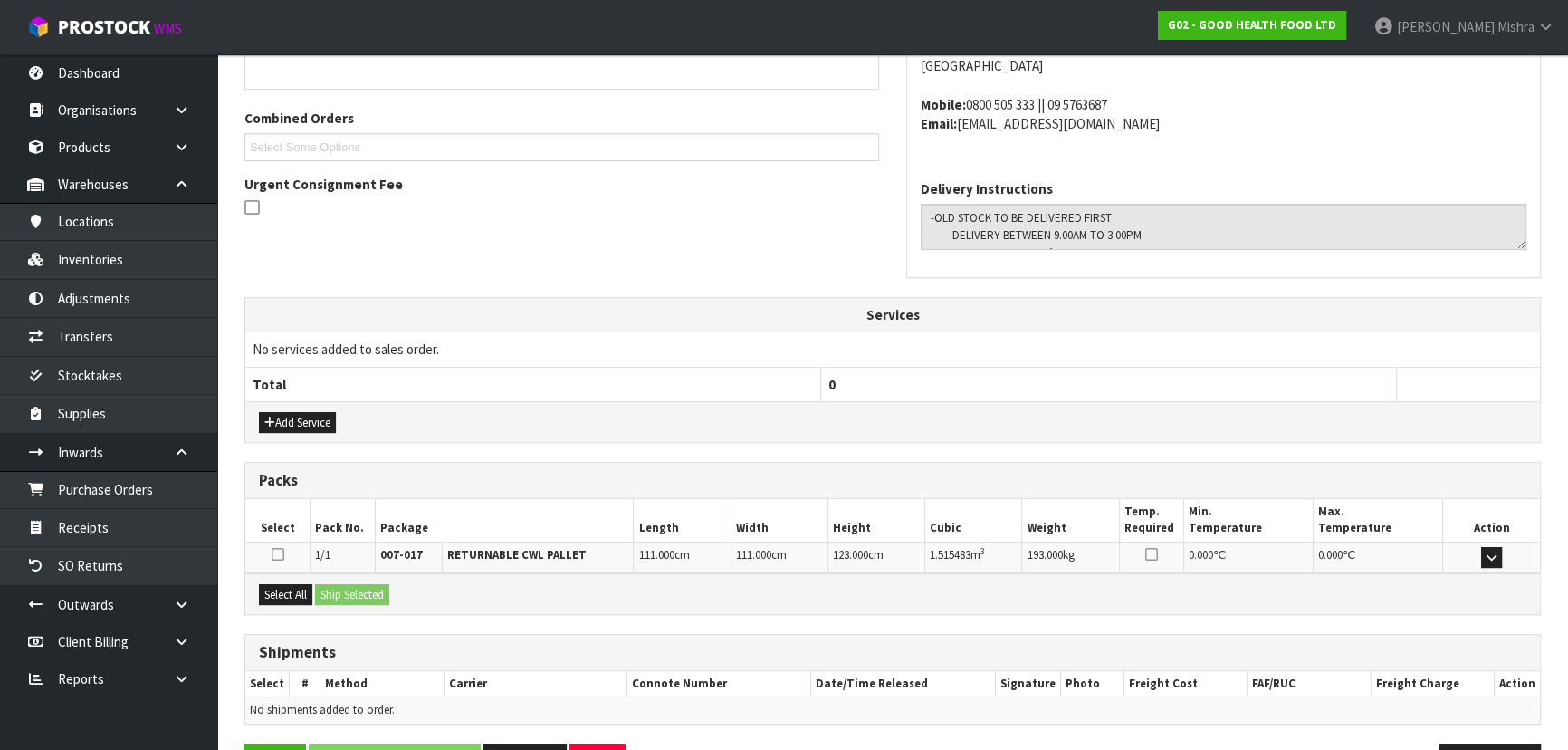
scroll to position [482, 0]
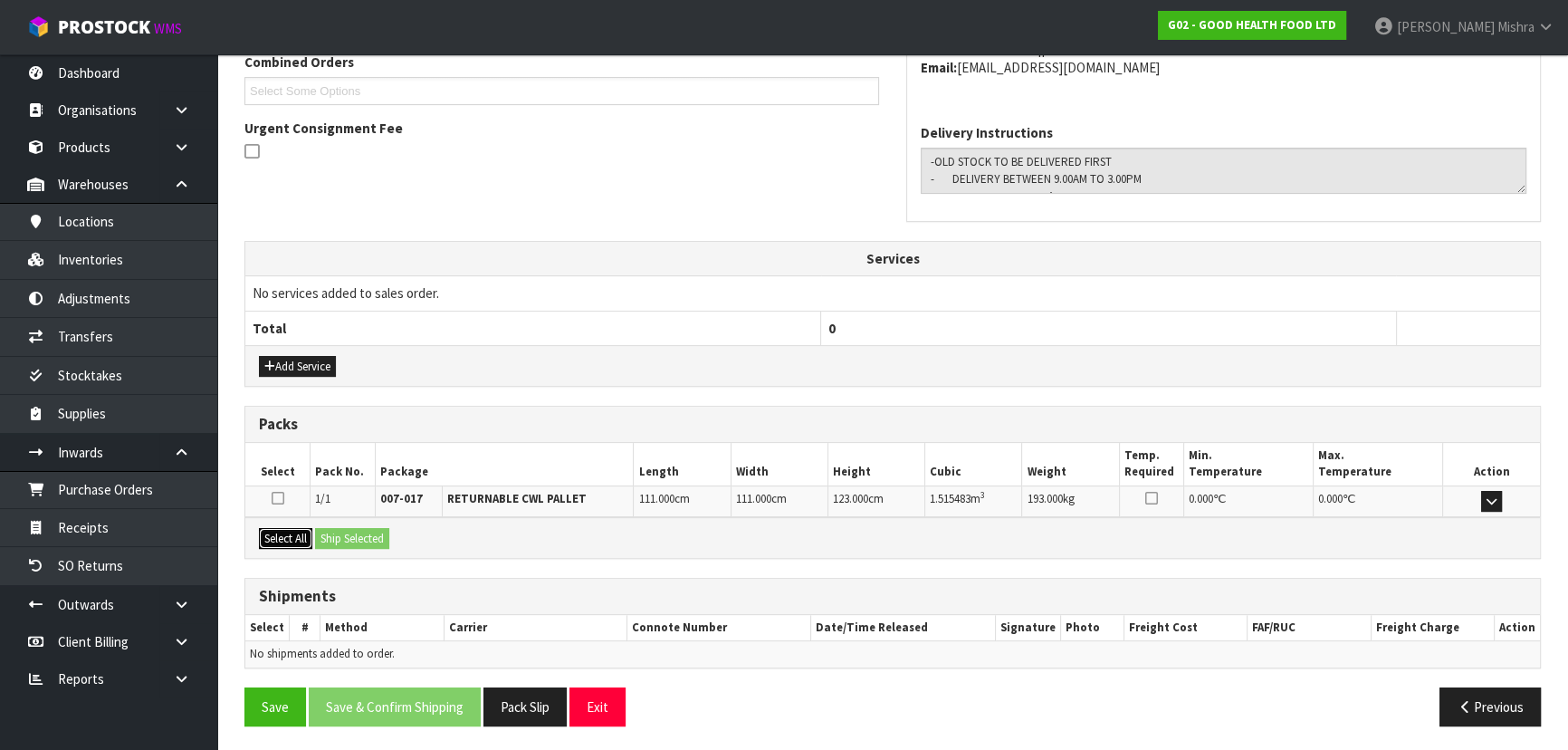
click at [281, 541] on button "Select All" at bounding box center [286, 539] width 54 height 22
click at [374, 531] on button "Ship Selected" at bounding box center [351, 539] width 75 height 22
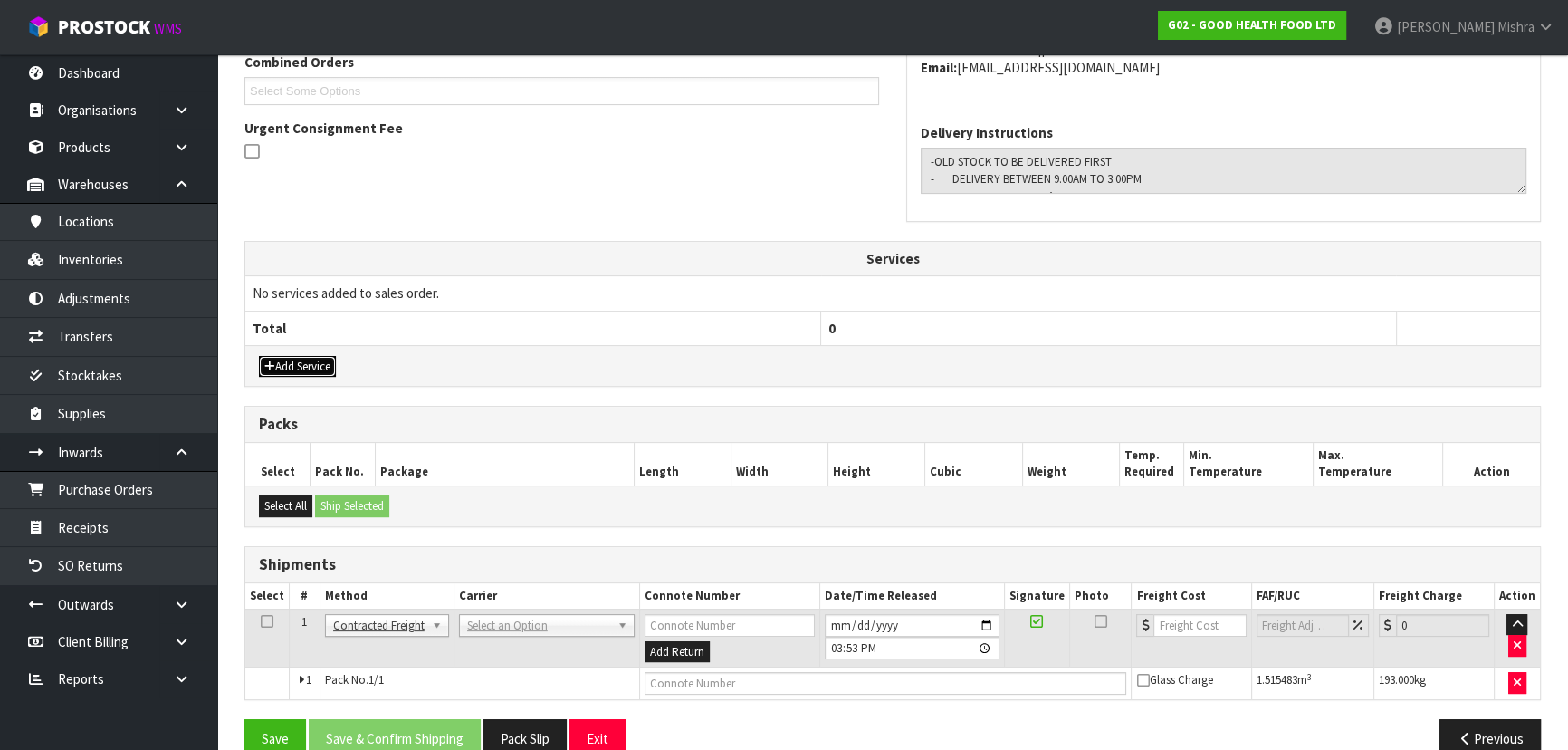
click at [298, 367] on button "Add Service" at bounding box center [297, 367] width 77 height 22
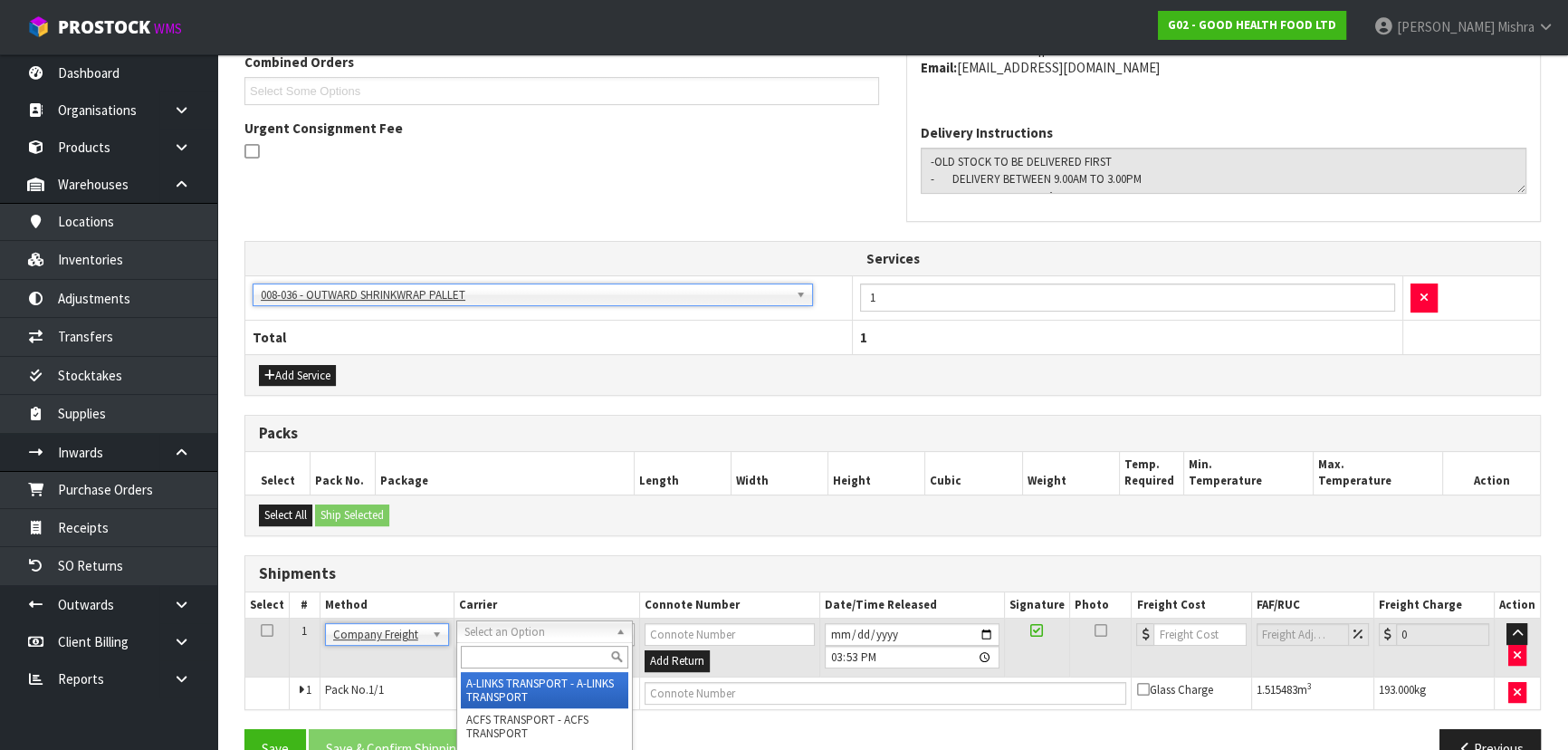
click at [531, 648] on input "text" at bounding box center [545, 656] width 167 height 23
type input "cw"
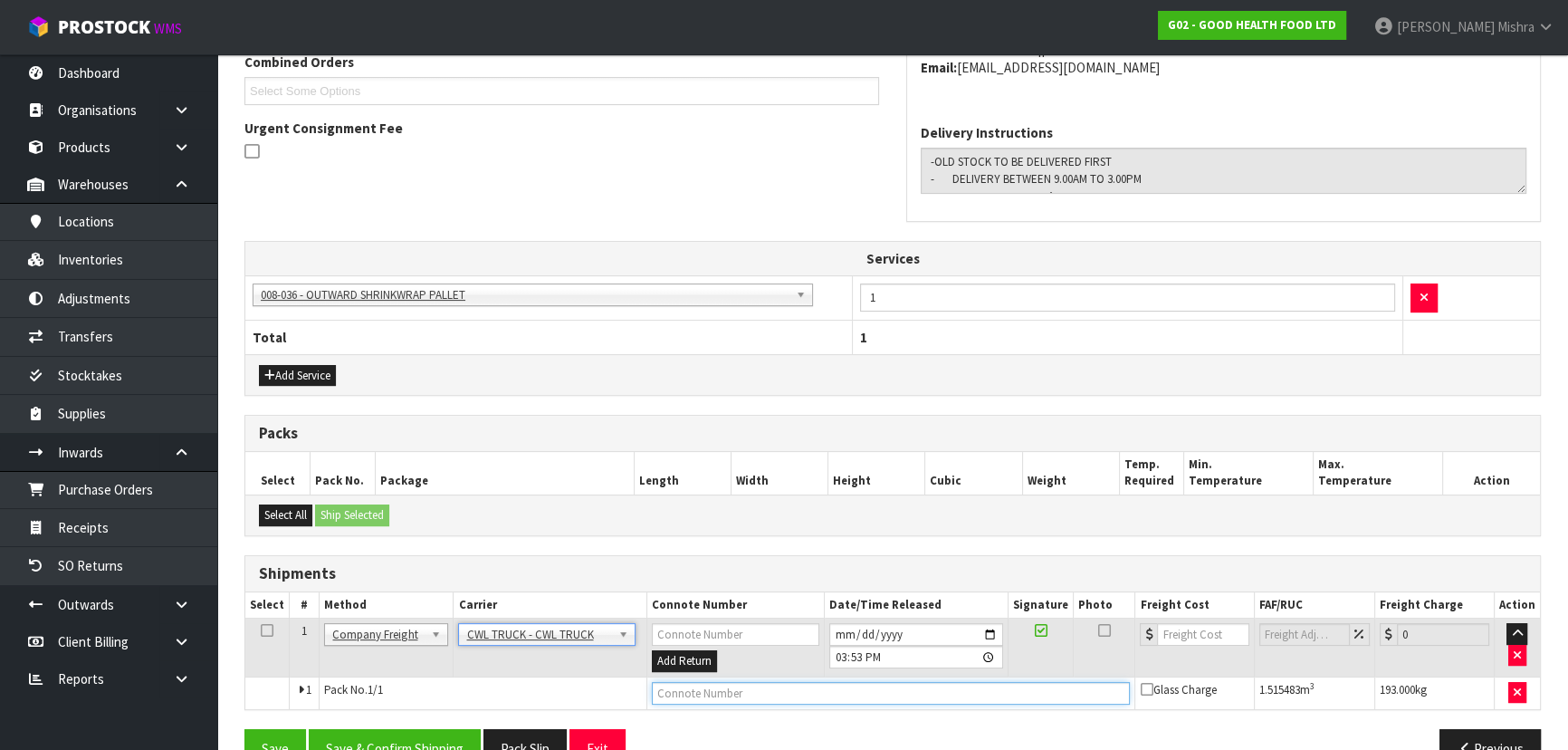
click at [708, 696] on input "text" at bounding box center [891, 693] width 479 height 23
type input "CWL TRUCK DELIVERY"
click at [841, 624] on input "[DATE]" at bounding box center [916, 634] width 174 height 23
type input "[DATE]"
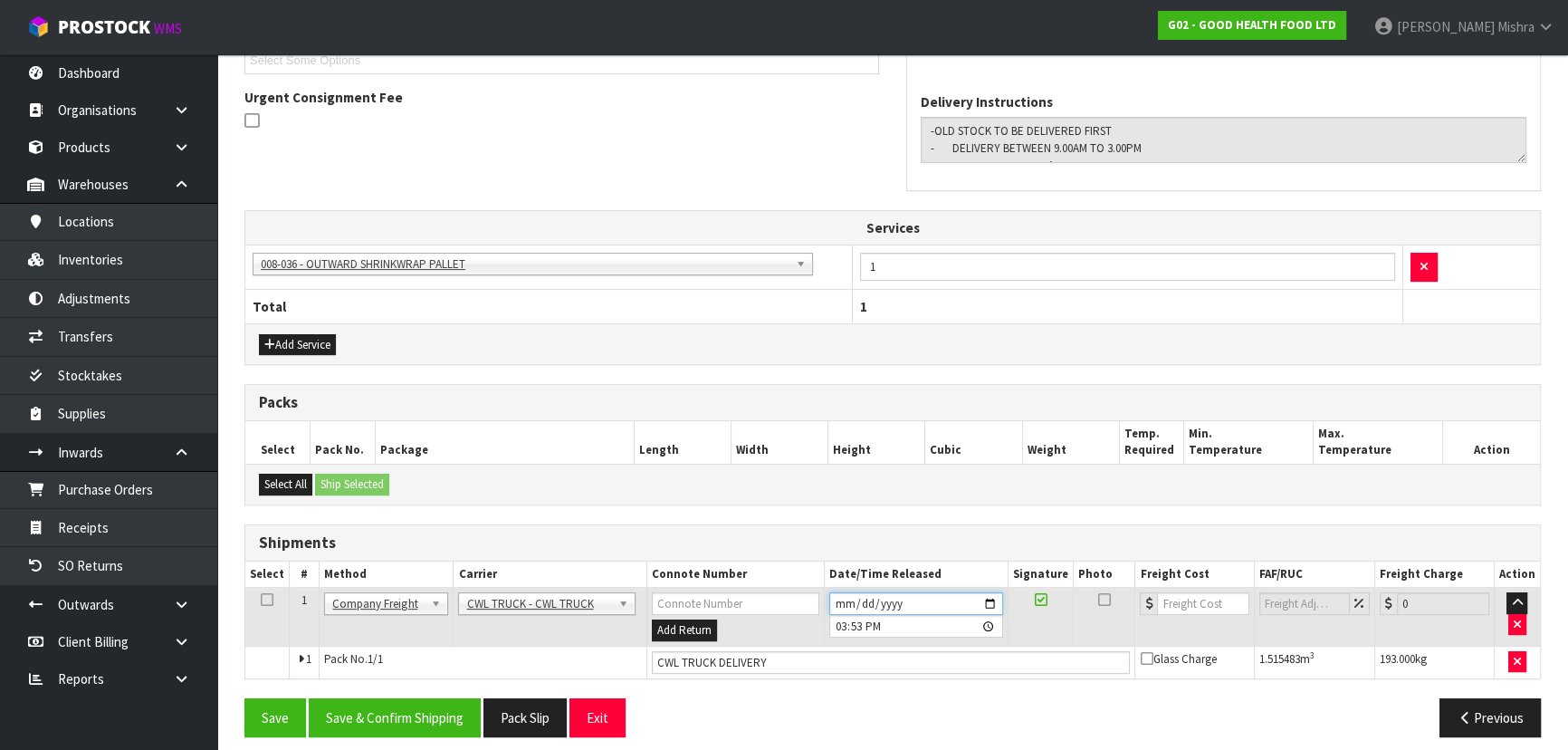
scroll to position [524, 0]
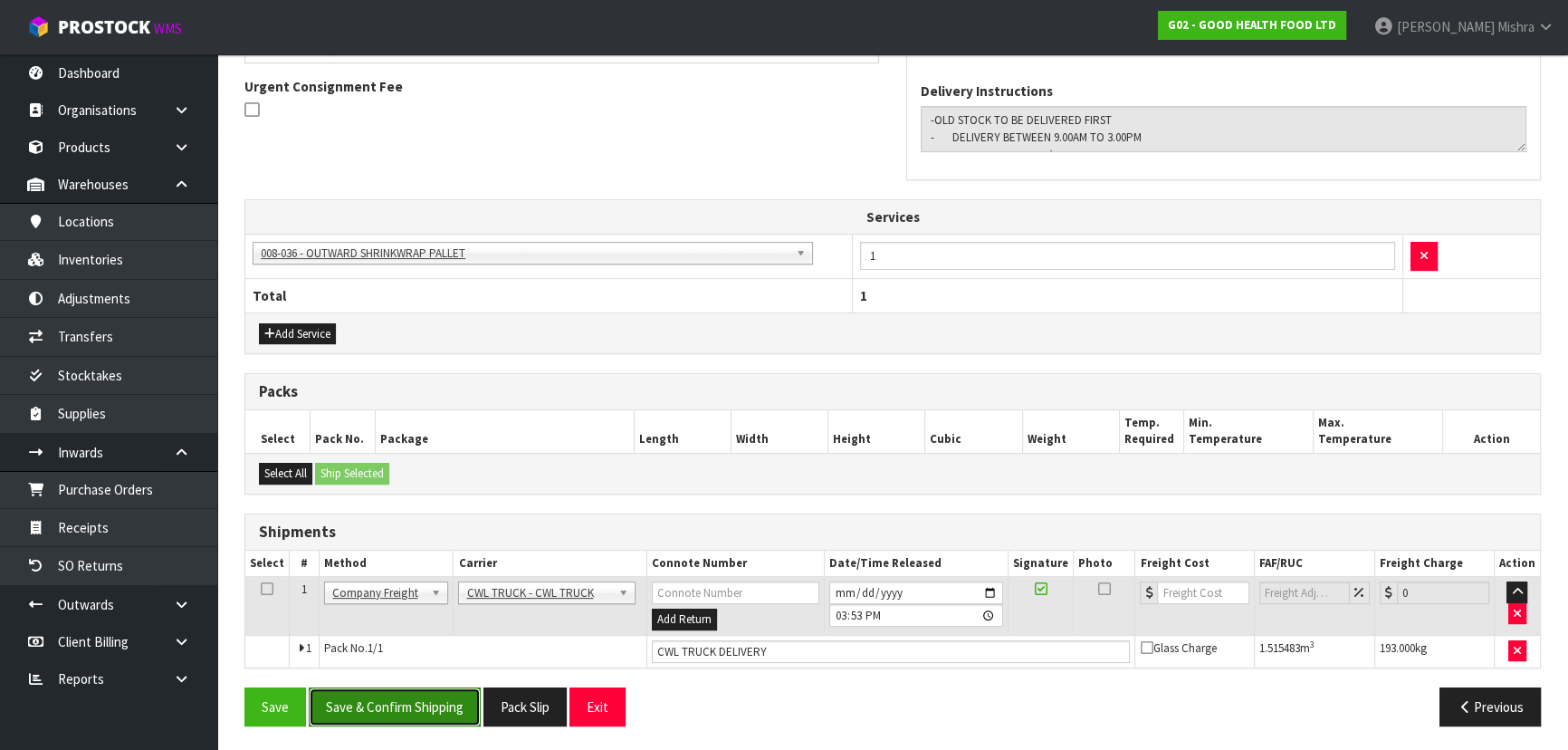
click at [394, 706] on button "Save & Confirm Shipping" at bounding box center [394, 706] width 172 height 39
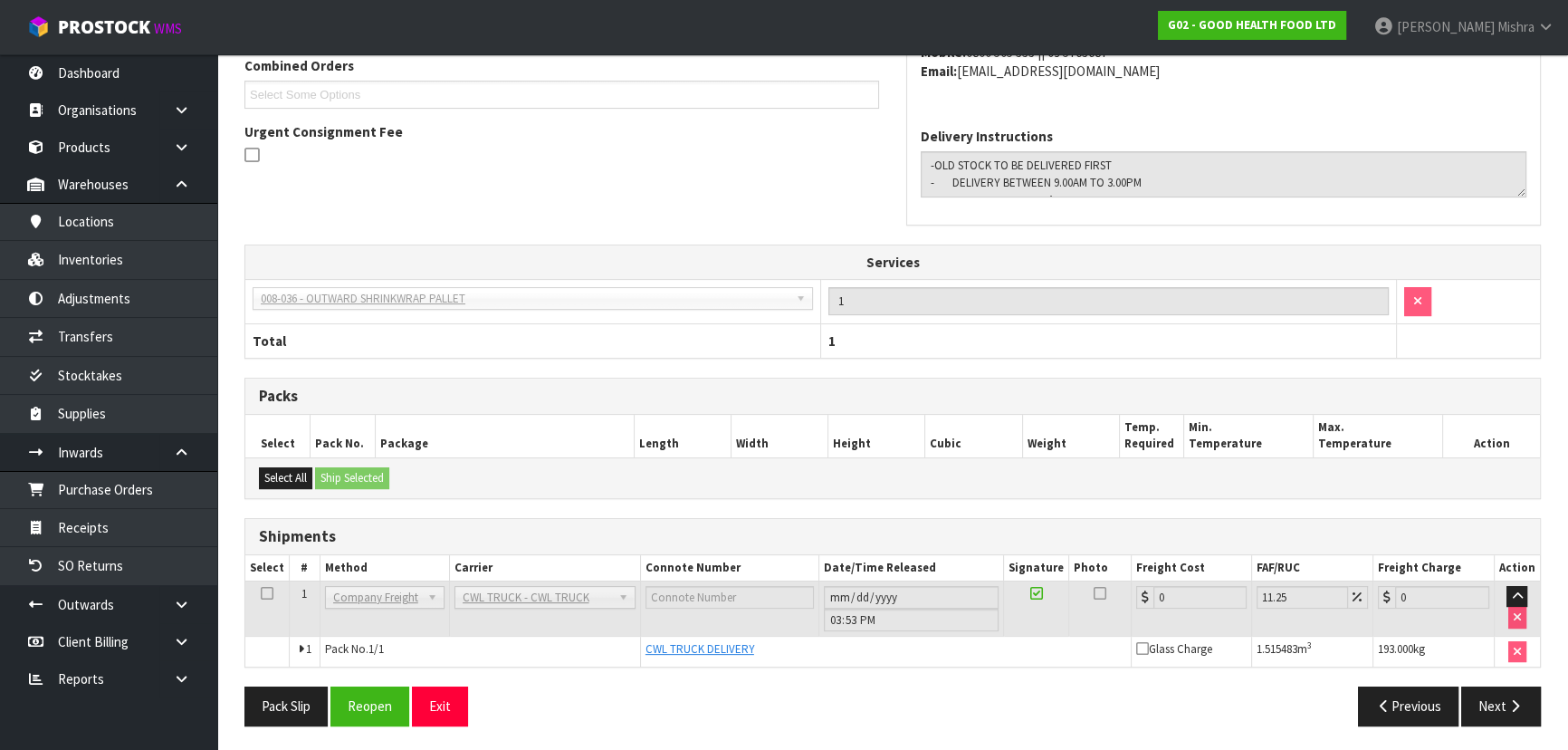
scroll to position [0, 0]
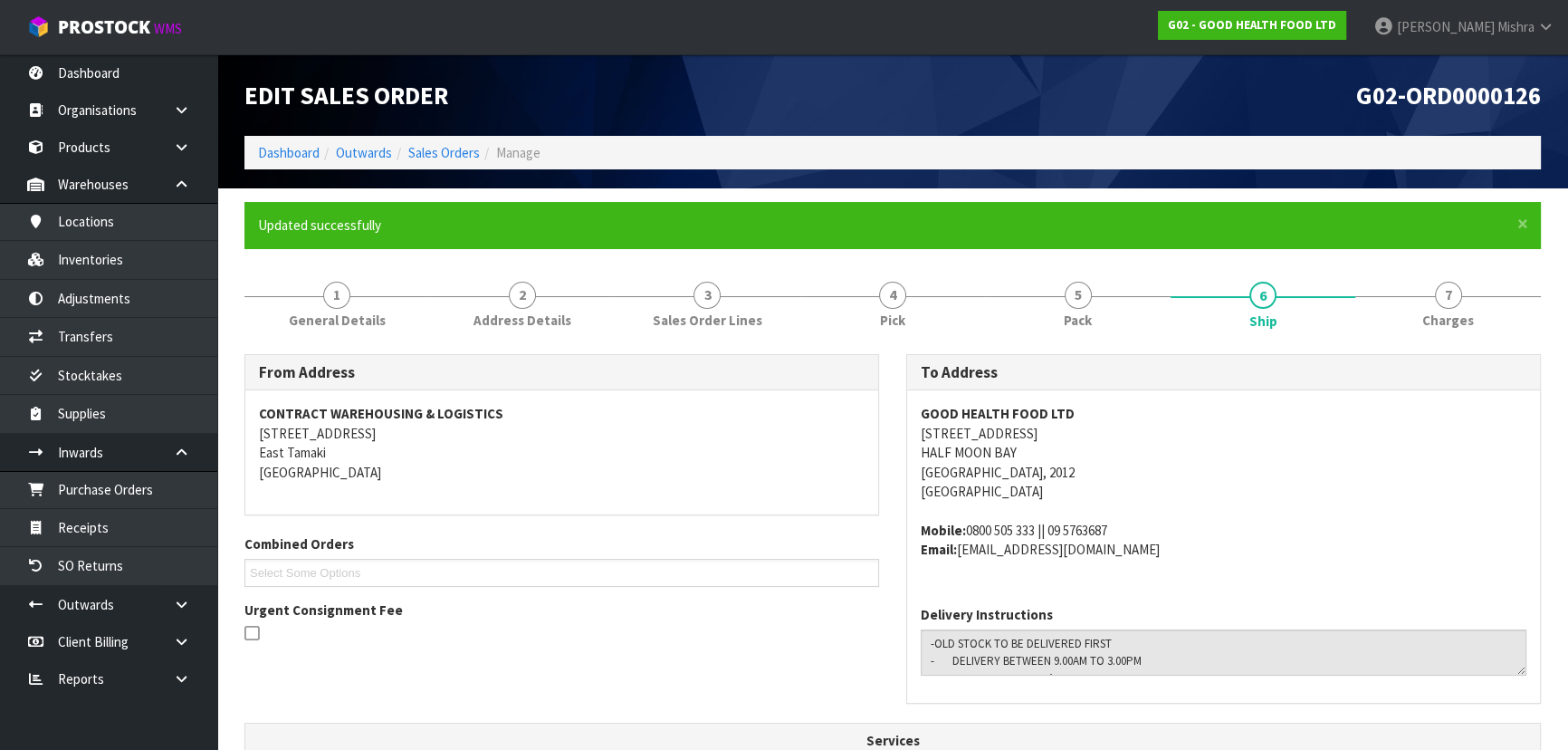
click at [1405, 86] on span "G02-ORD0000126" at bounding box center [1448, 95] width 184 height 31
click at [1451, 91] on span "G02-ORD0000126" at bounding box center [1448, 95] width 184 height 31
copy div "G02-ORD0000126"
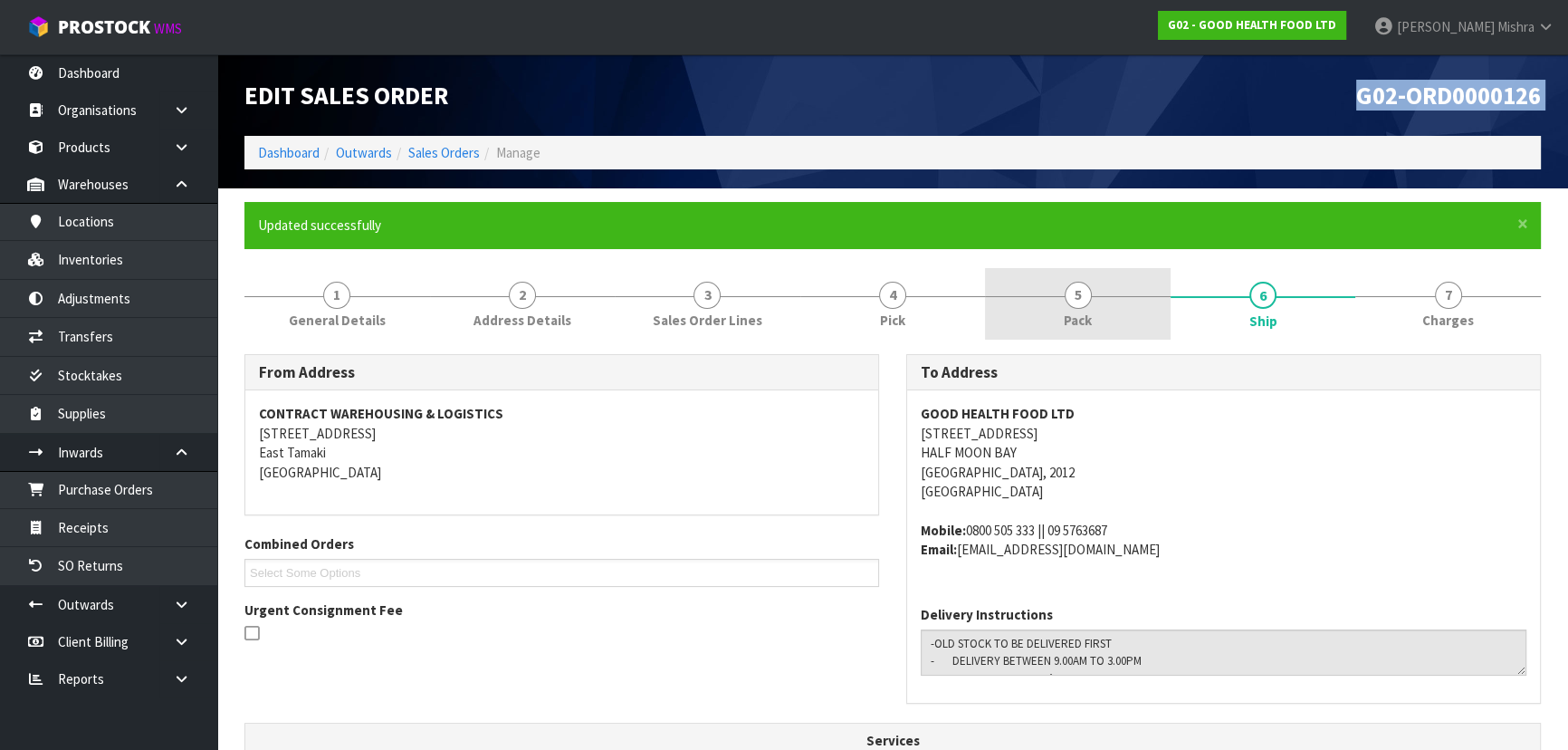
click at [1092, 325] on link "5 Pack" at bounding box center [1077, 304] width 185 height 72
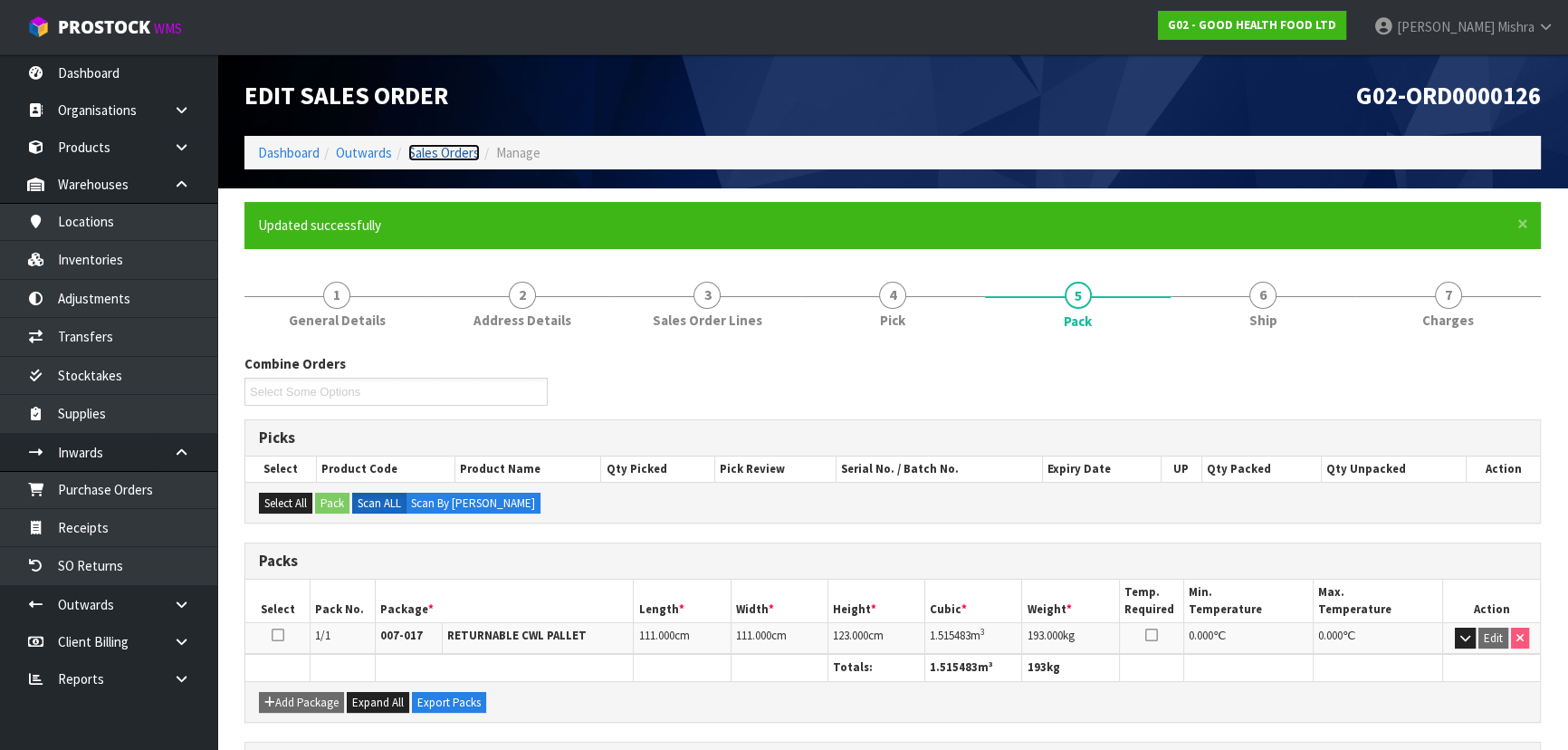
click at [424, 159] on link "Sales Orders" at bounding box center [444, 152] width 72 height 17
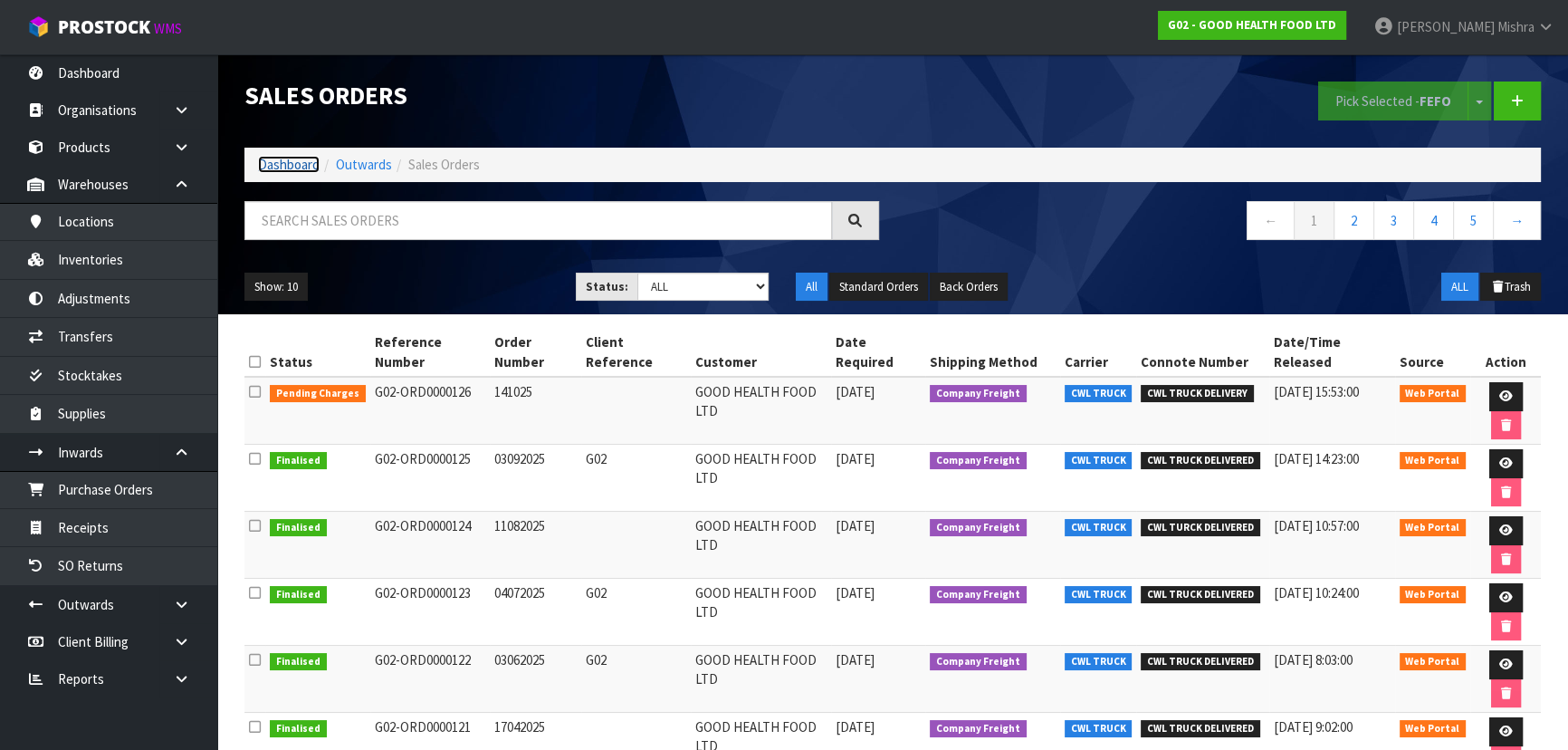
click at [282, 160] on link "Dashboard" at bounding box center [289, 163] width 62 height 17
